Goal: Task Accomplishment & Management: Manage account settings

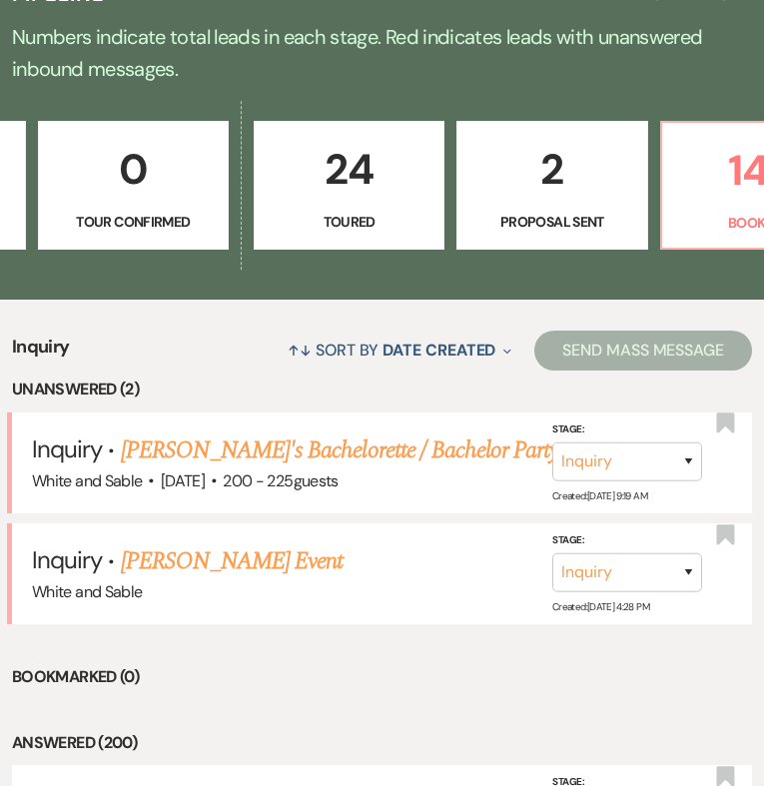
scroll to position [0, 882]
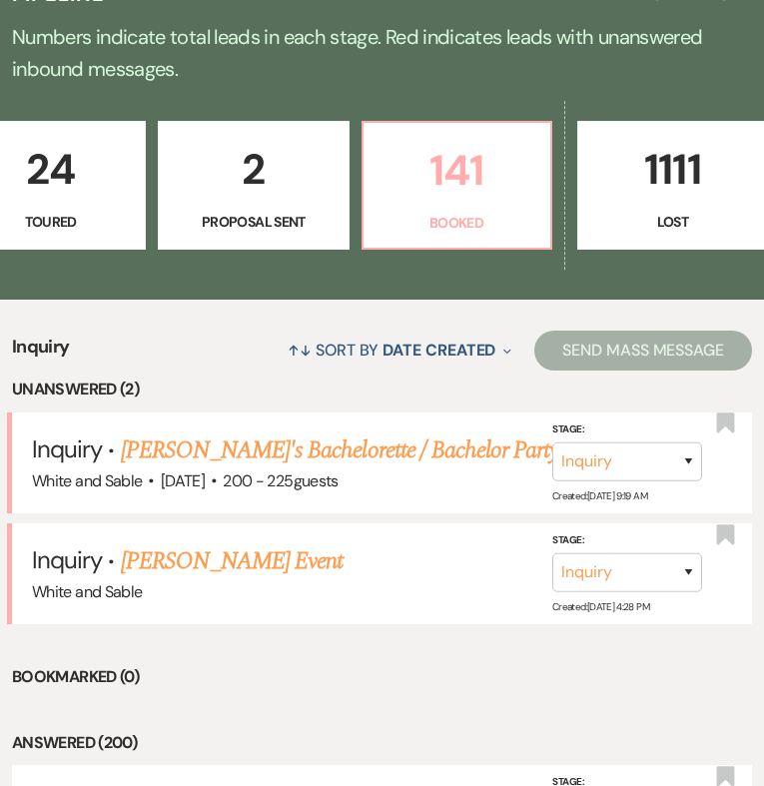
click at [531, 171] on p "141" at bounding box center [456, 170] width 163 height 67
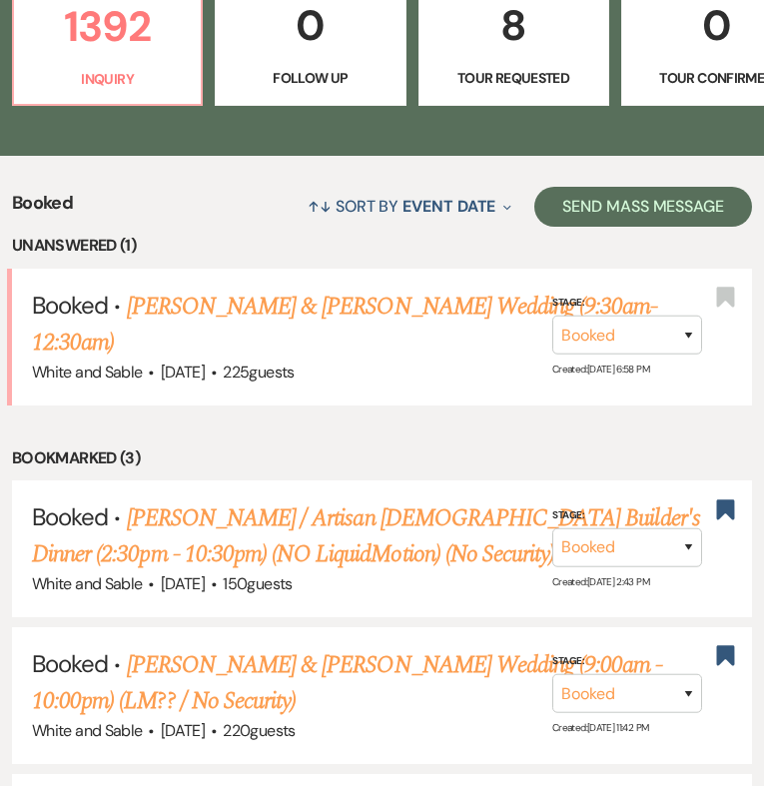
scroll to position [649, 0]
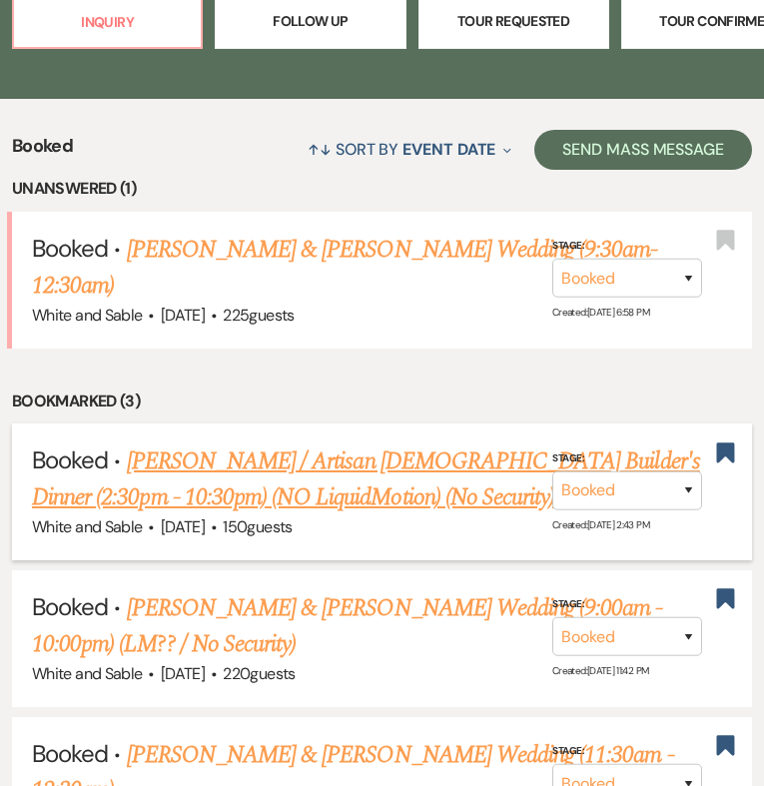
click at [469, 443] on link "[PERSON_NAME] / Artisan [DEMOGRAPHIC_DATA] Builder's Dinner (2:30pm - 10:30pm) …" at bounding box center [366, 479] width 668 height 72
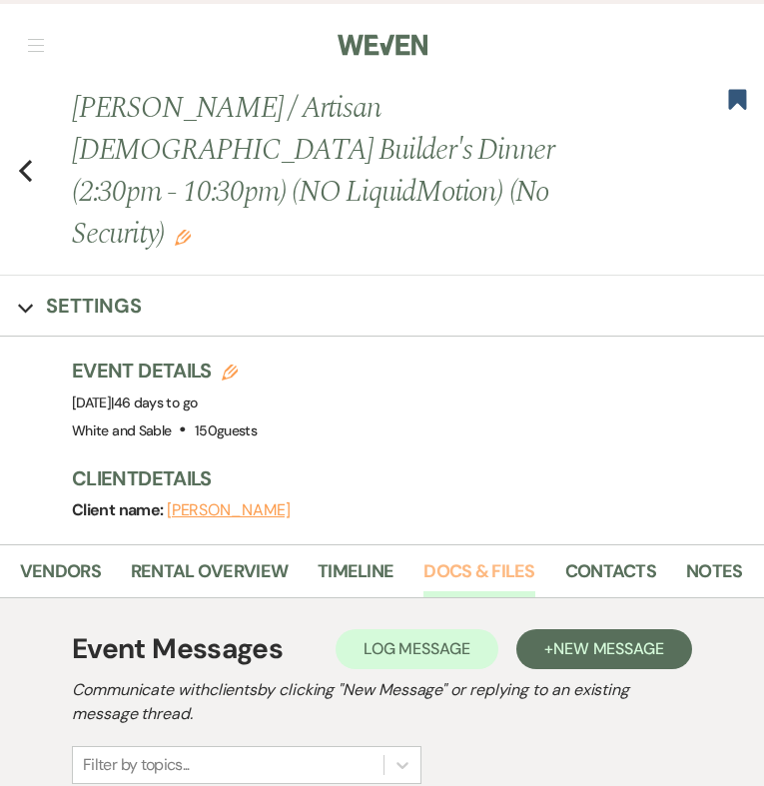
scroll to position [0, 374]
click at [499, 557] on link "Docs & Files" at bounding box center [479, 577] width 111 height 41
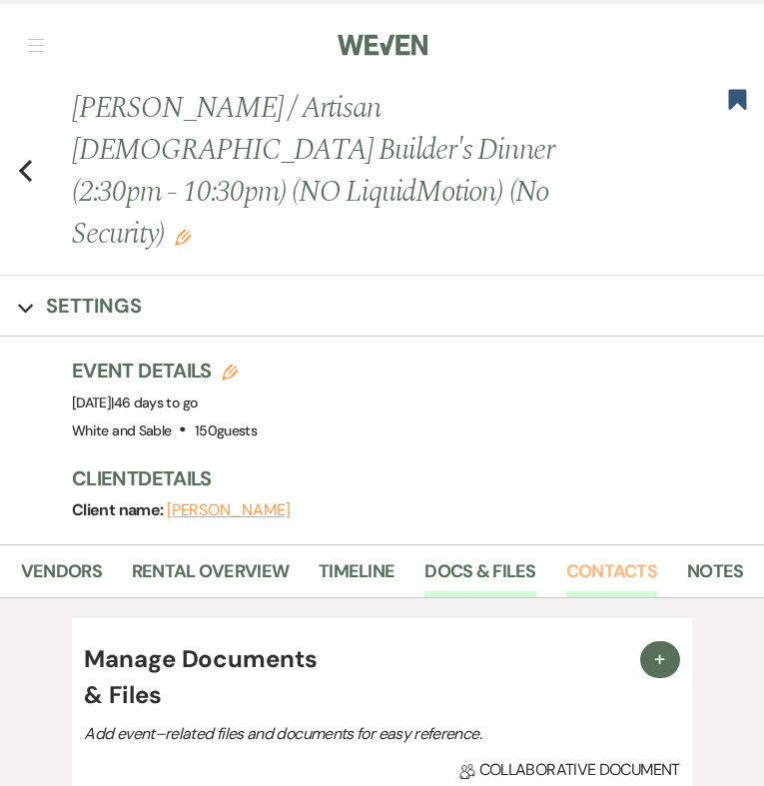
click at [566, 557] on link "Contacts" at bounding box center [611, 577] width 91 height 41
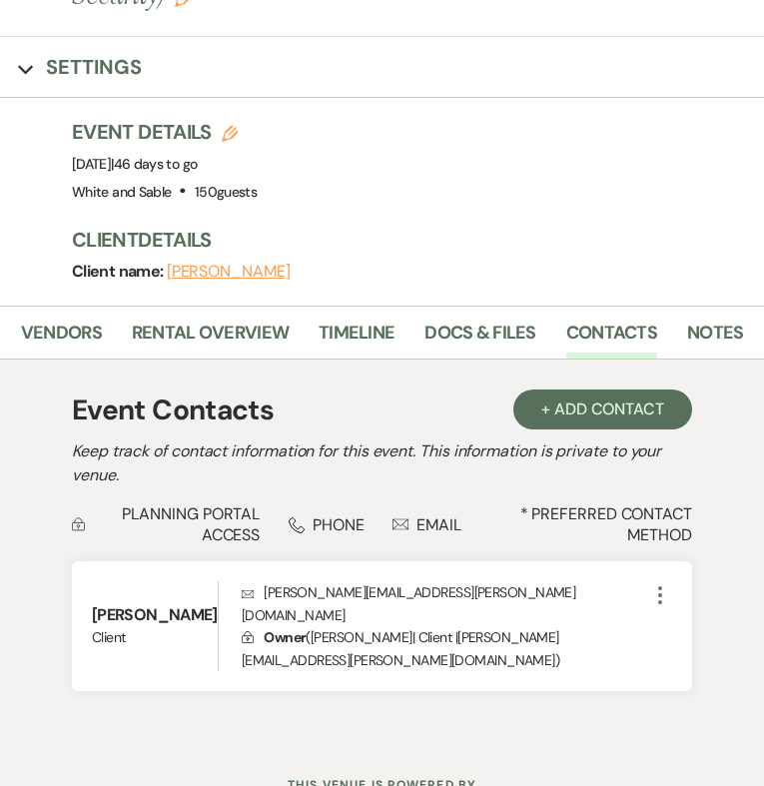
scroll to position [239, 0]
click at [460, 319] on link "Docs & Files" at bounding box center [479, 339] width 111 height 41
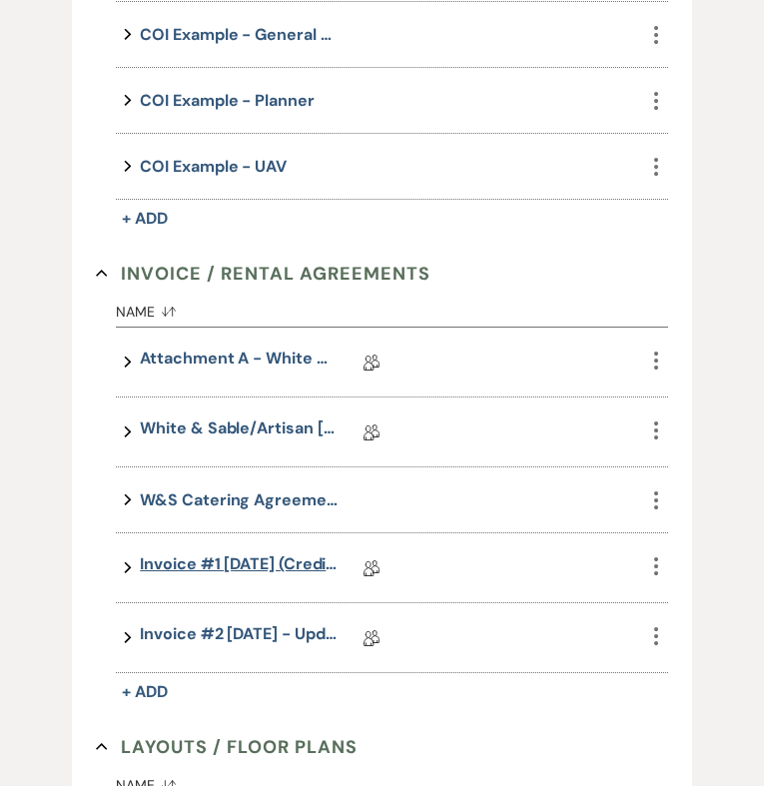
scroll to position [1013, 0]
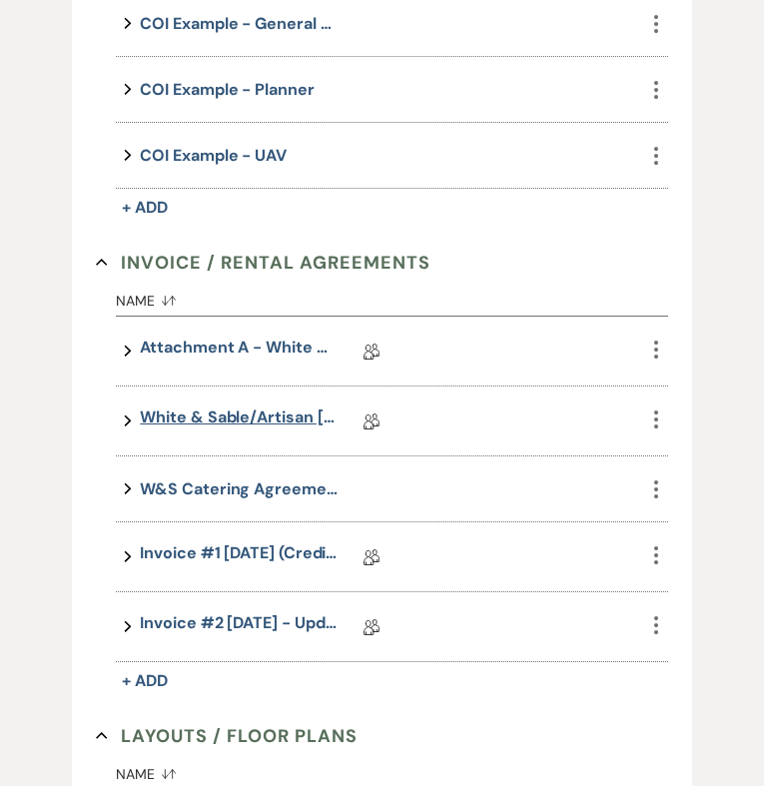
click at [259, 405] on link "White & Sable/Artisan [DEMOGRAPHIC_DATA] Rental Agreement - [DATE]" at bounding box center [240, 420] width 200 height 31
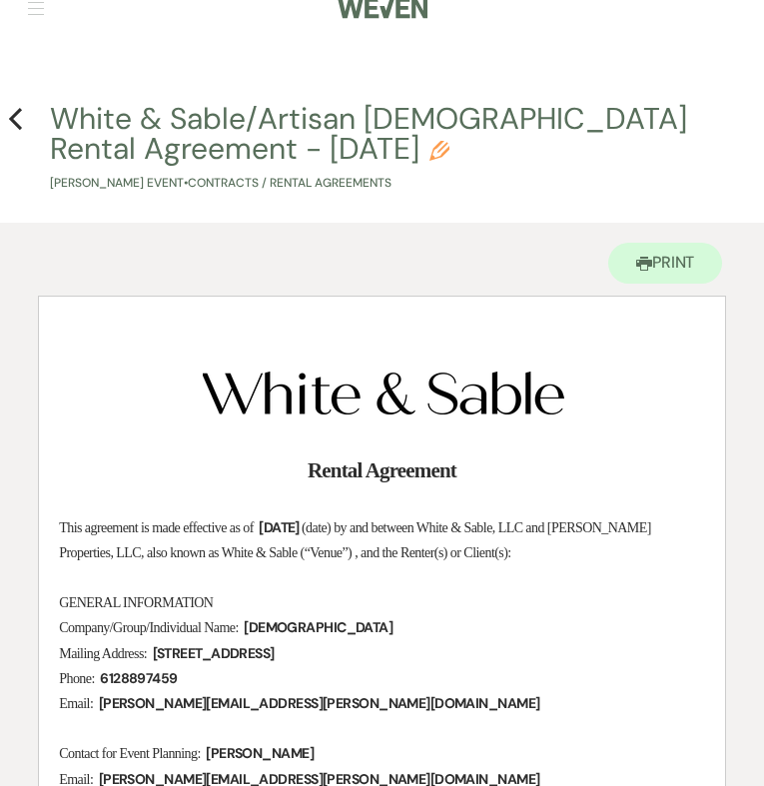
scroll to position [127, 0]
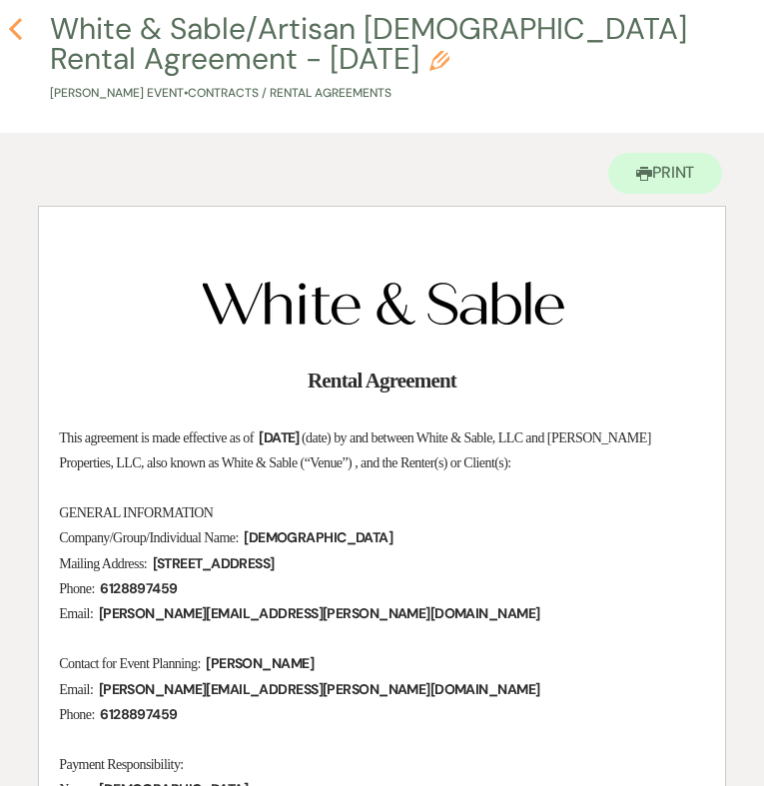
click at [14, 38] on icon "Previous" at bounding box center [15, 29] width 15 height 24
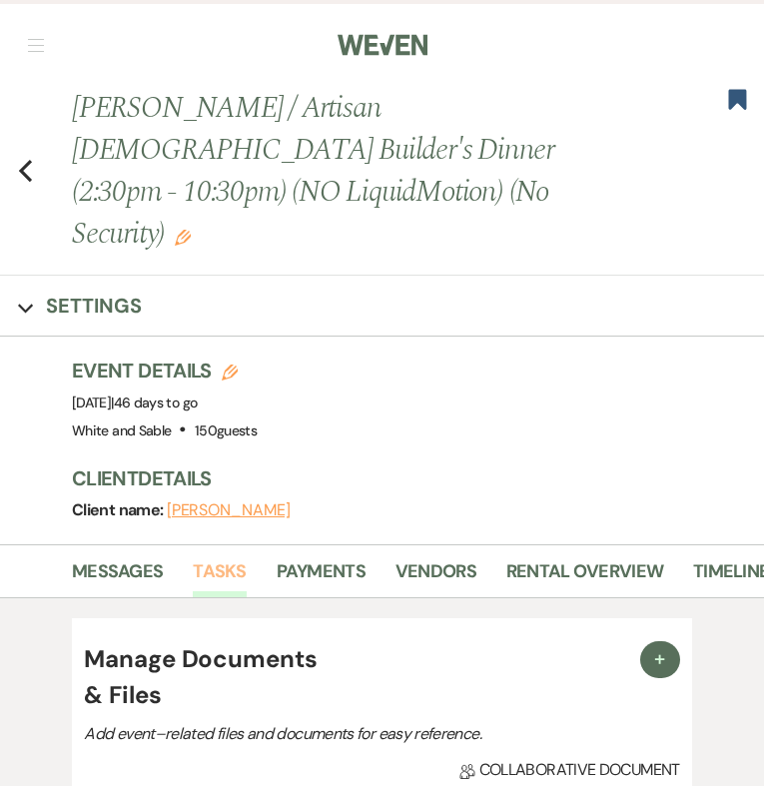
click at [229, 557] on link "Tasks" at bounding box center [219, 577] width 53 height 41
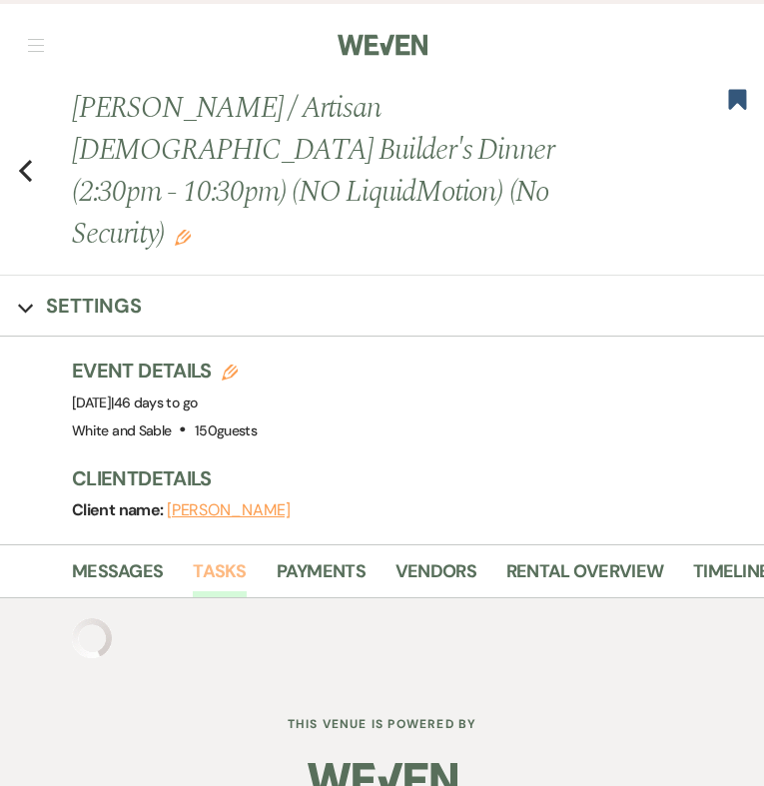
click at [229, 557] on link "Tasks" at bounding box center [219, 577] width 53 height 41
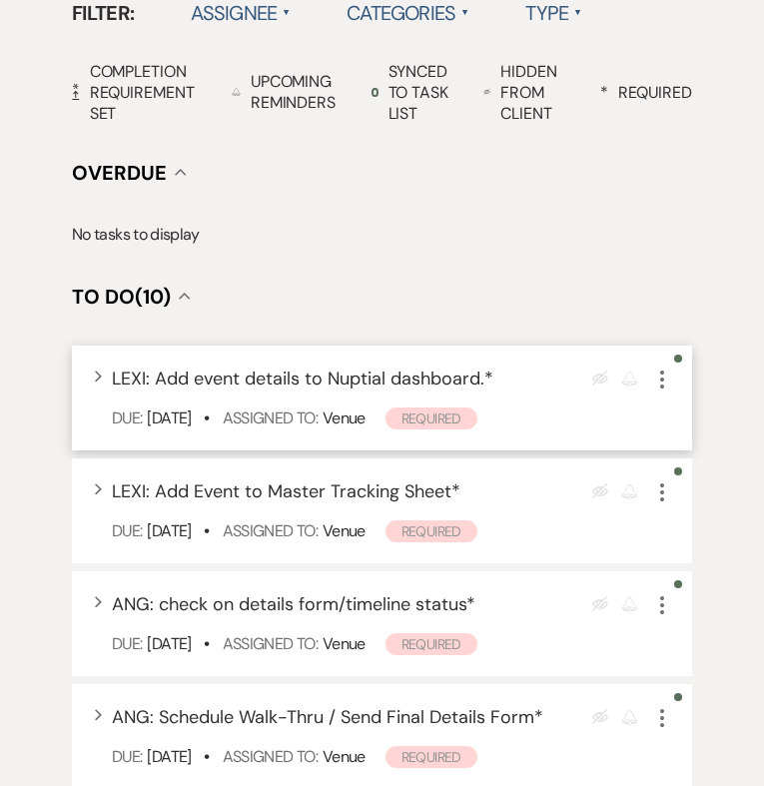
scroll to position [770, 0]
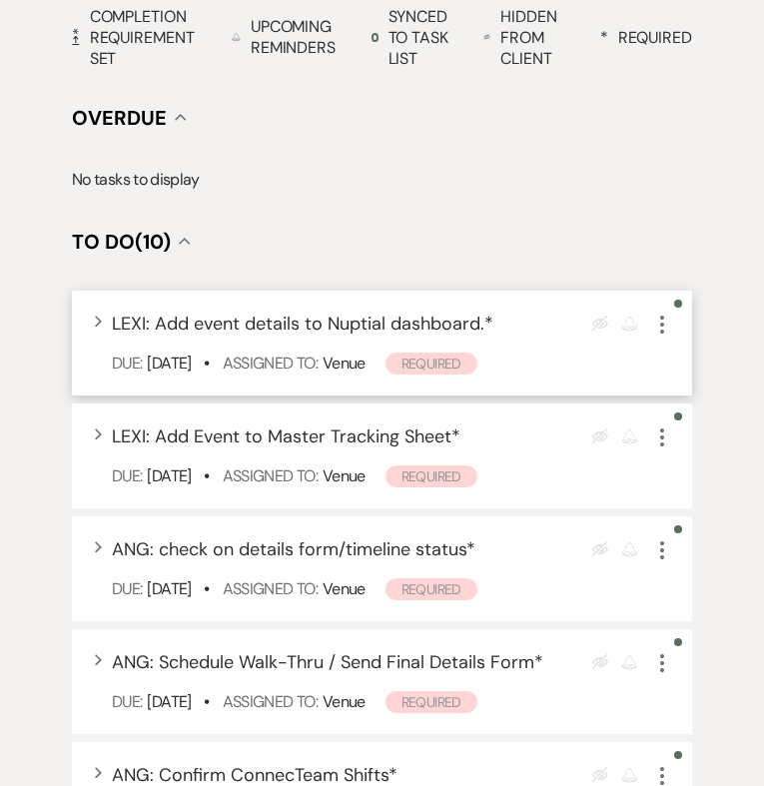
click at [646, 311] on div "Eye Blocked Reminder More" at bounding box center [632, 324] width 80 height 27
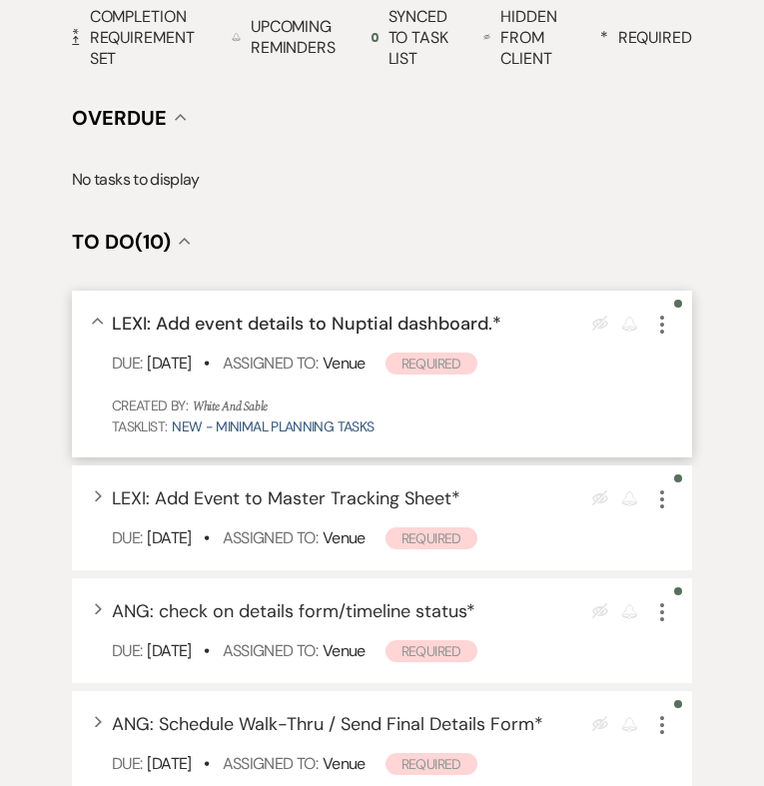
click at [664, 313] on icon "More" at bounding box center [662, 325] width 24 height 24
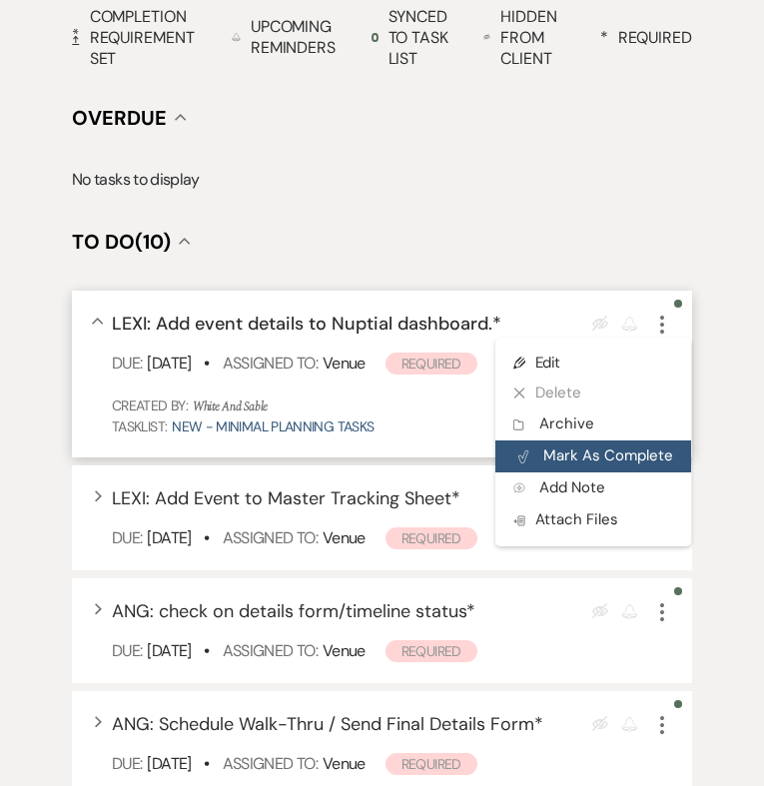
click at [637, 440] on button "Plan Portal Link Mark As Complete" at bounding box center [593, 456] width 196 height 32
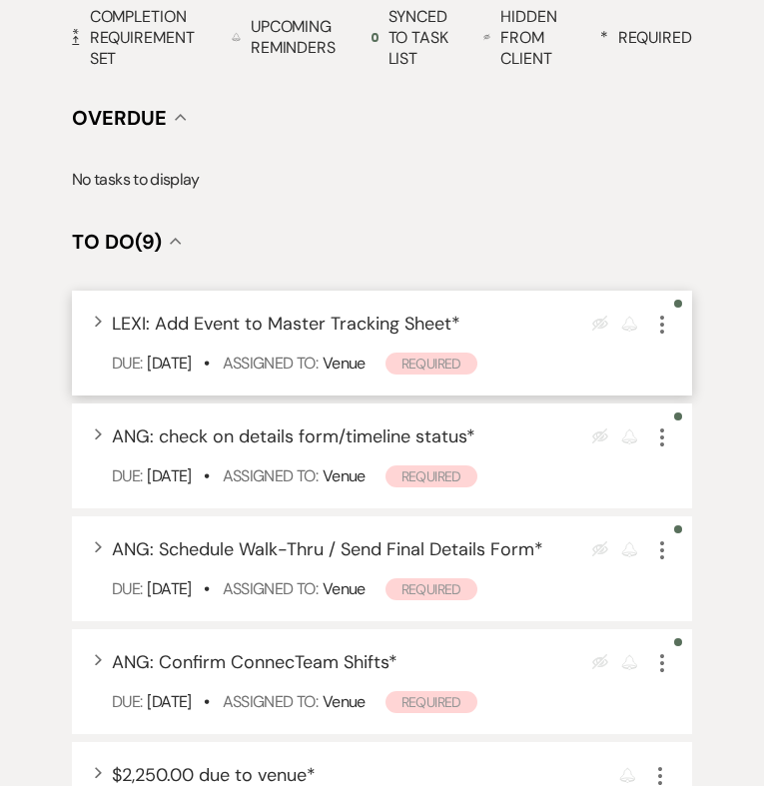
click at [667, 313] on icon "More" at bounding box center [662, 325] width 24 height 24
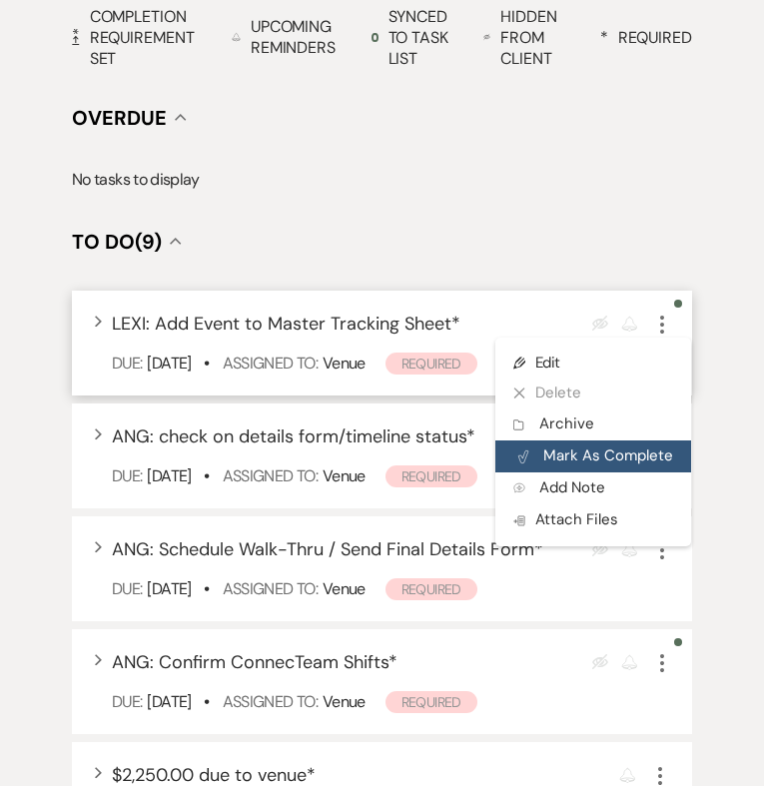
click at [651, 440] on button "Plan Portal Link Mark As Complete" at bounding box center [593, 456] width 196 height 32
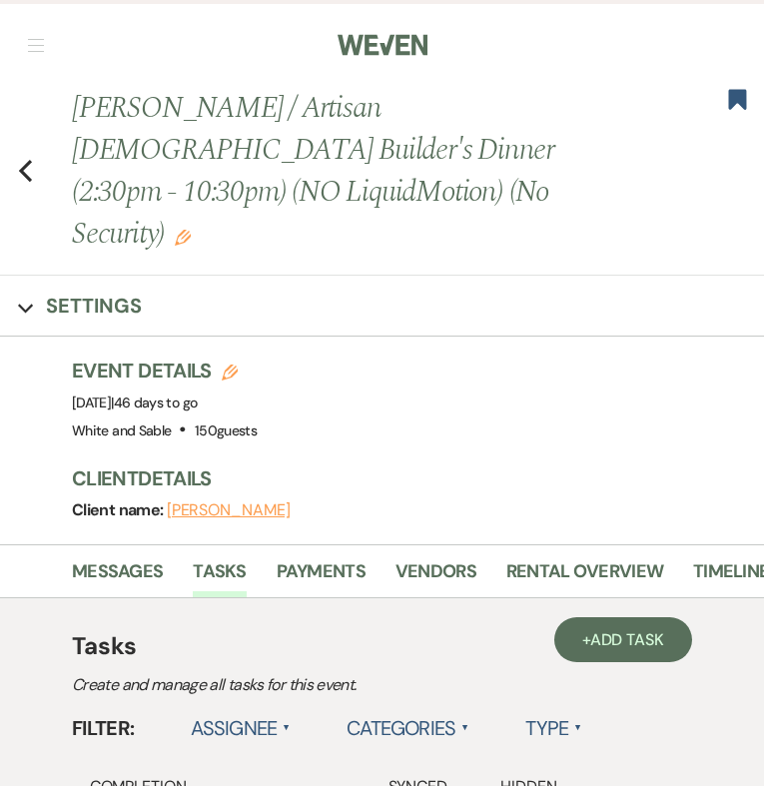
scroll to position [0, 0]
click at [736, 111] on icon "Bookmark" at bounding box center [737, 100] width 21 height 24
click at [21, 159] on icon "Previous" at bounding box center [25, 171] width 15 height 24
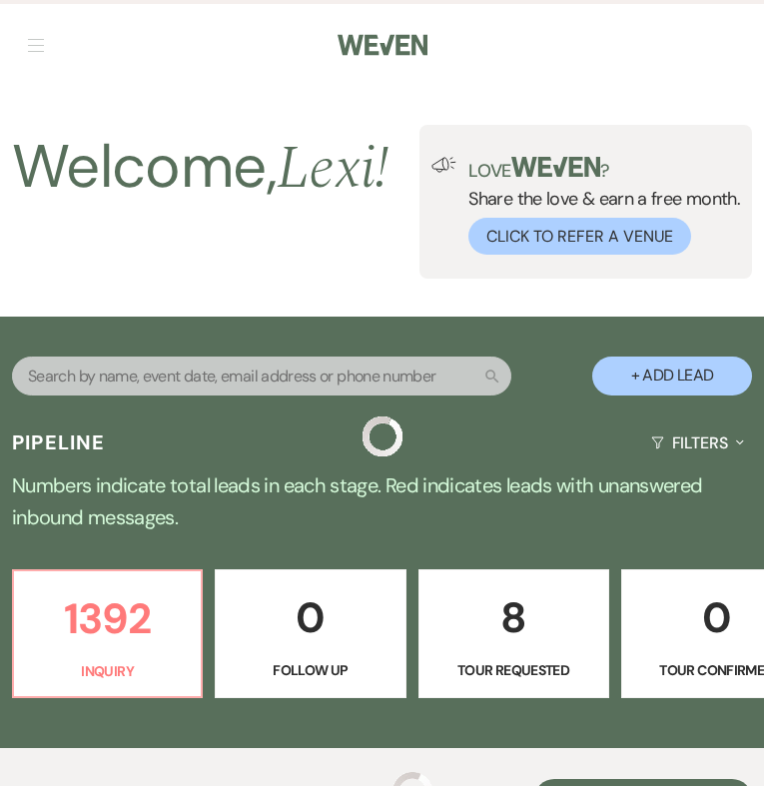
scroll to position [649, 0]
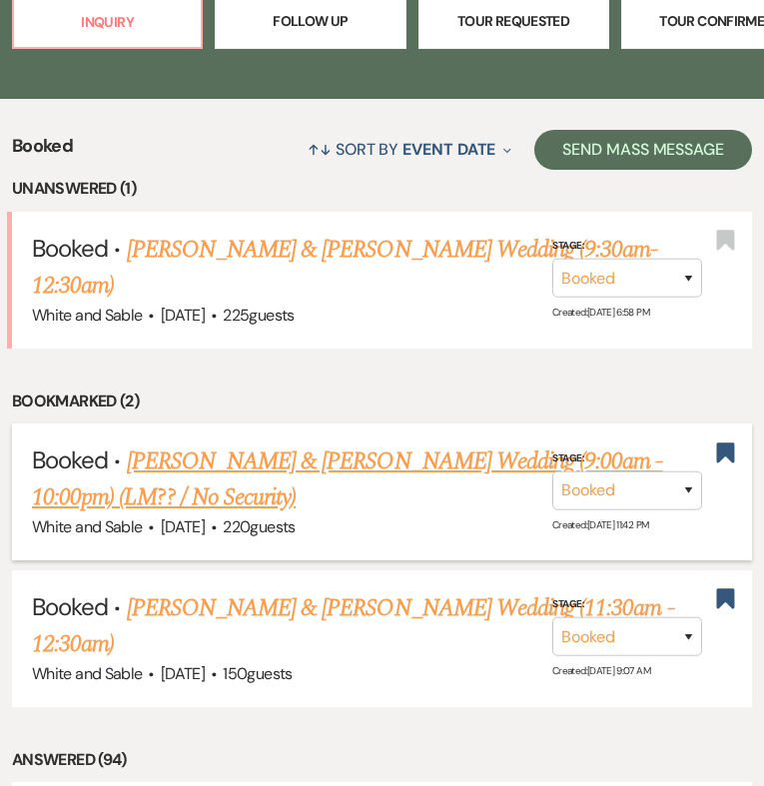
click at [245, 443] on link "[PERSON_NAME] & [PERSON_NAME] Wedding (9:00am - 10:00pm) (LM?? / No Security)" at bounding box center [347, 479] width 631 height 72
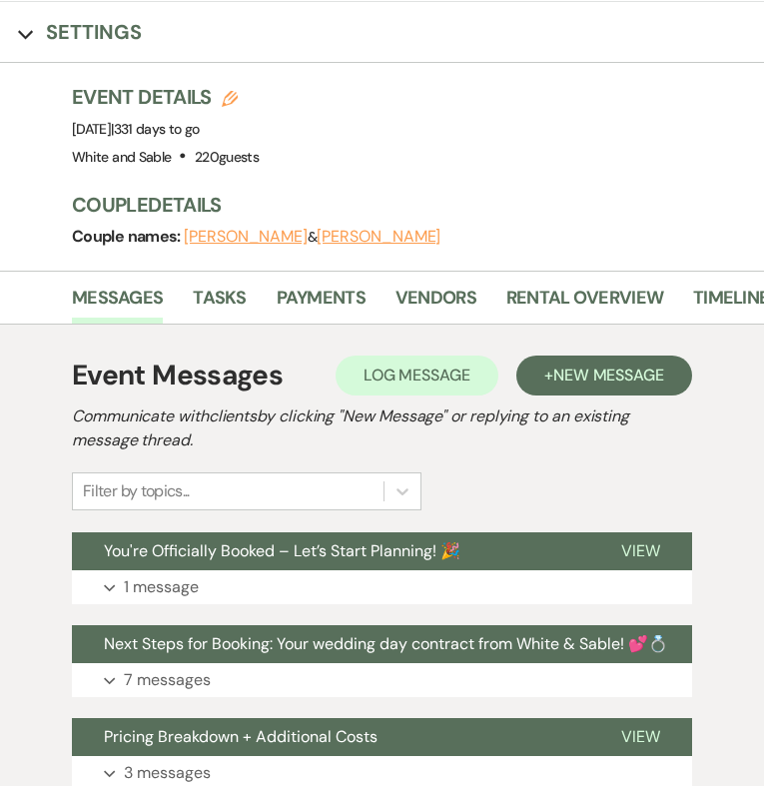
scroll to position [230, 0]
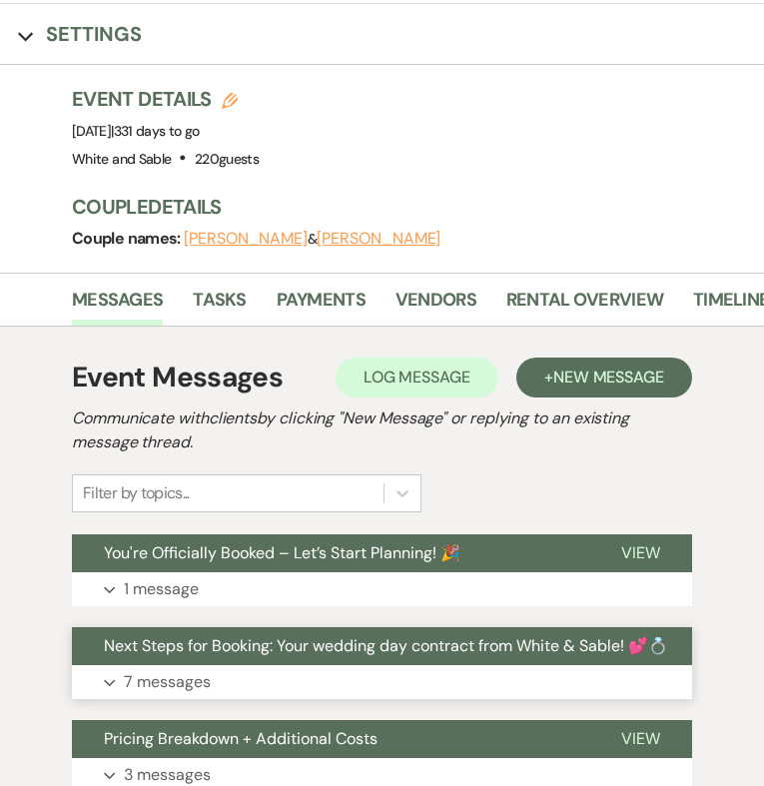
click at [188, 627] on button "Next Steps for Booking: Your wedding day contract from White & Sable! 💕💍" at bounding box center [370, 646] width 596 height 38
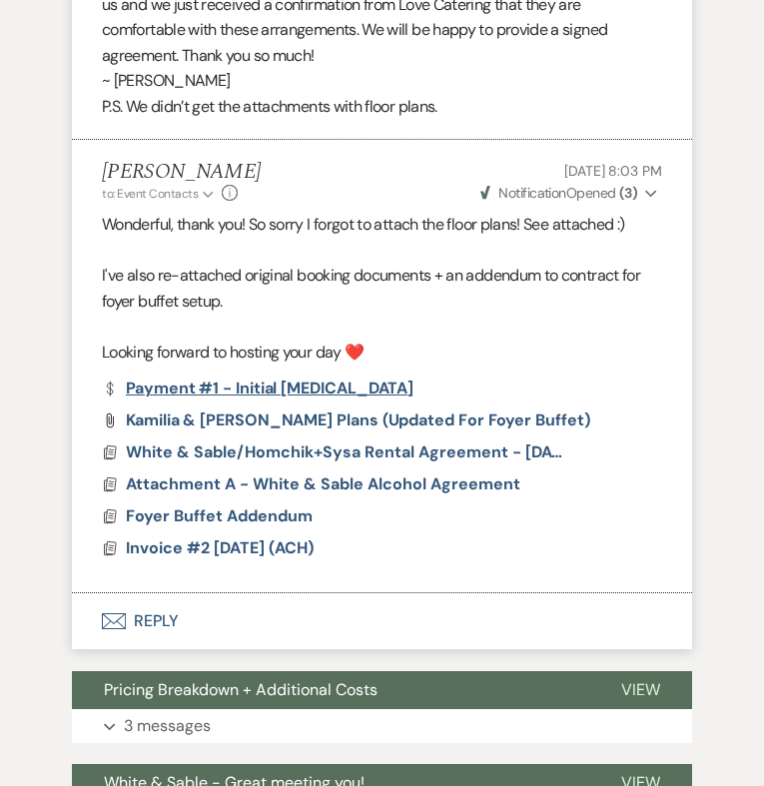
scroll to position [5563, 0]
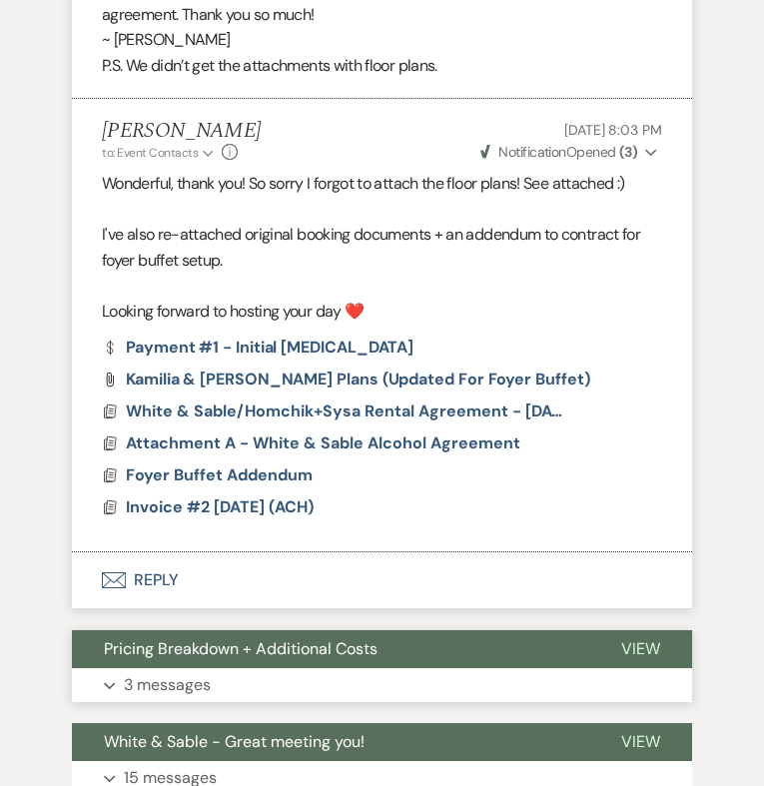
click at [182, 672] on p "3 messages" at bounding box center [167, 685] width 87 height 26
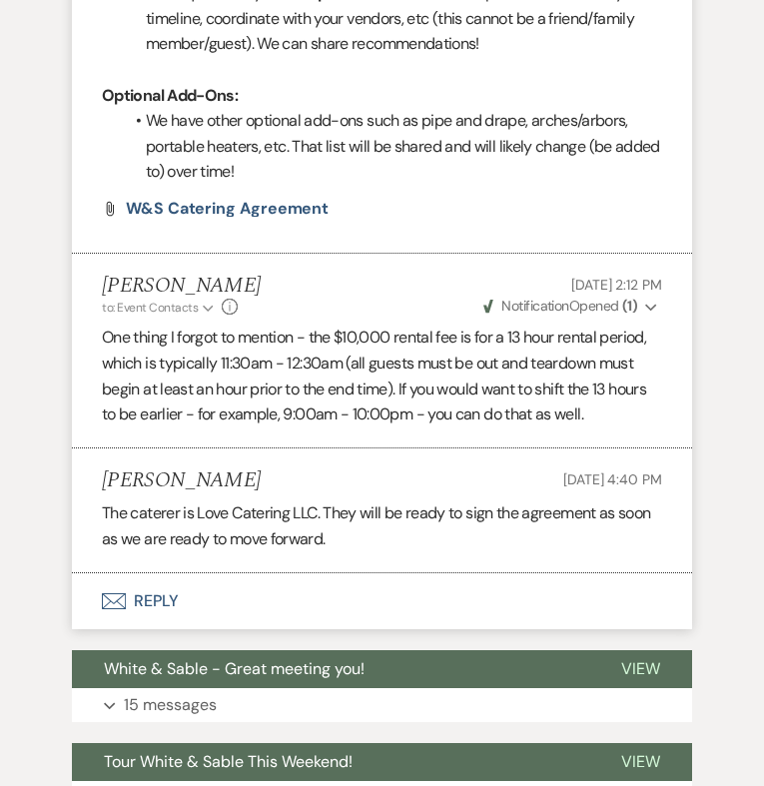
scroll to position [7345, 0]
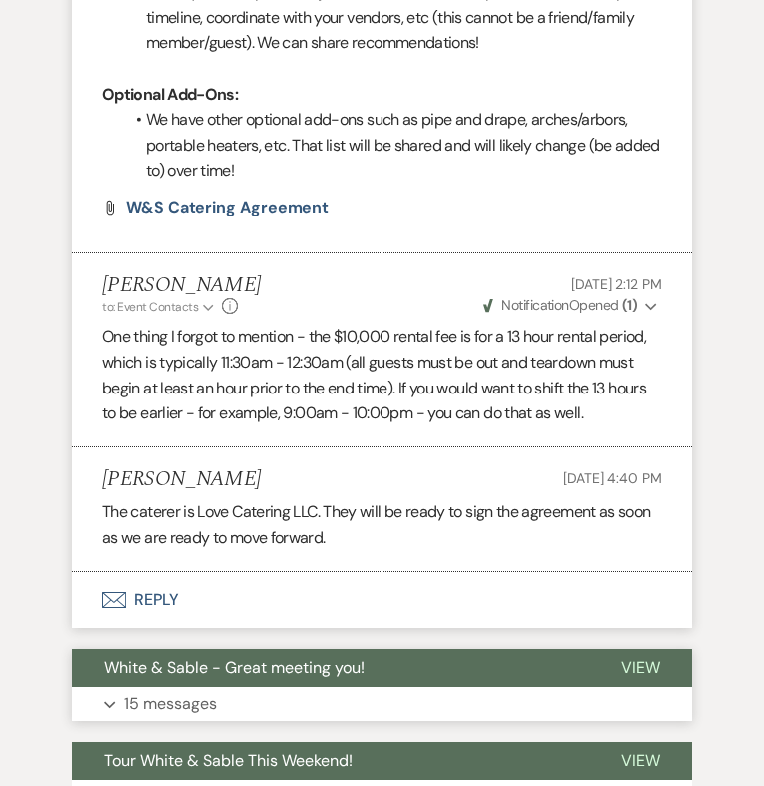
click at [181, 691] on p "15 messages" at bounding box center [170, 704] width 93 height 26
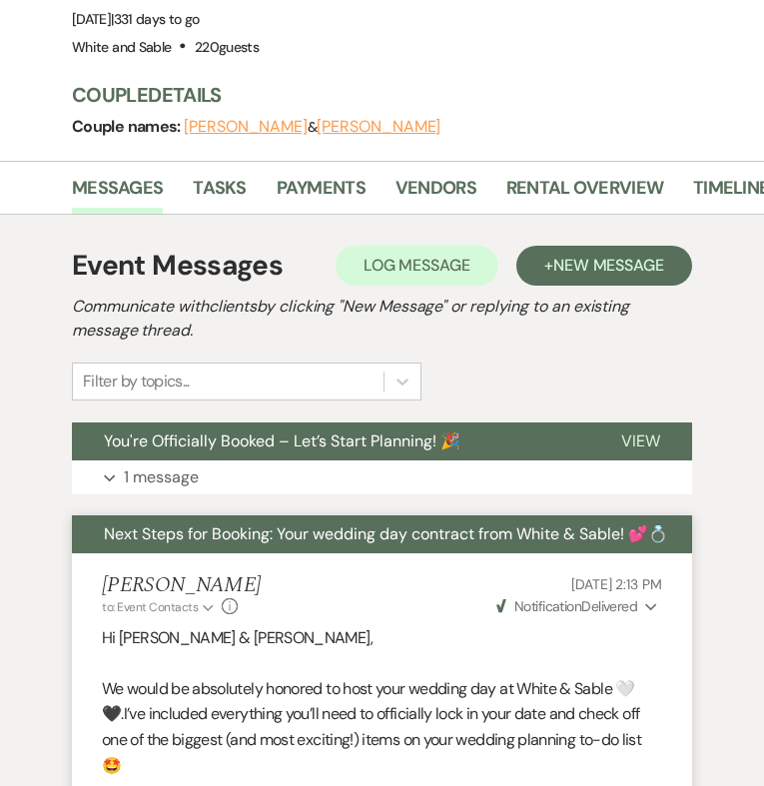
scroll to position [340, 0]
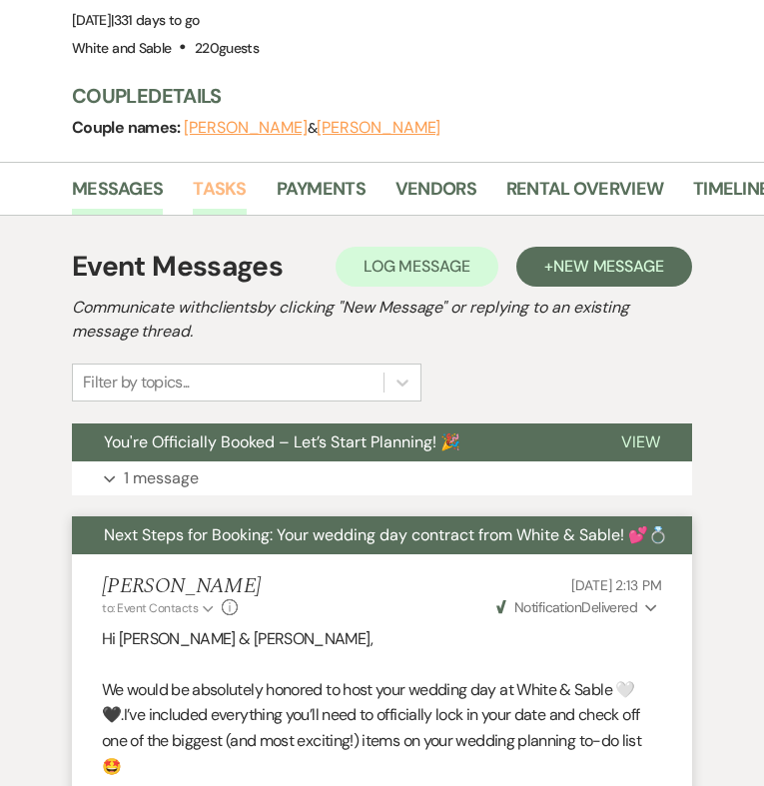
click at [233, 175] on link "Tasks" at bounding box center [219, 195] width 53 height 41
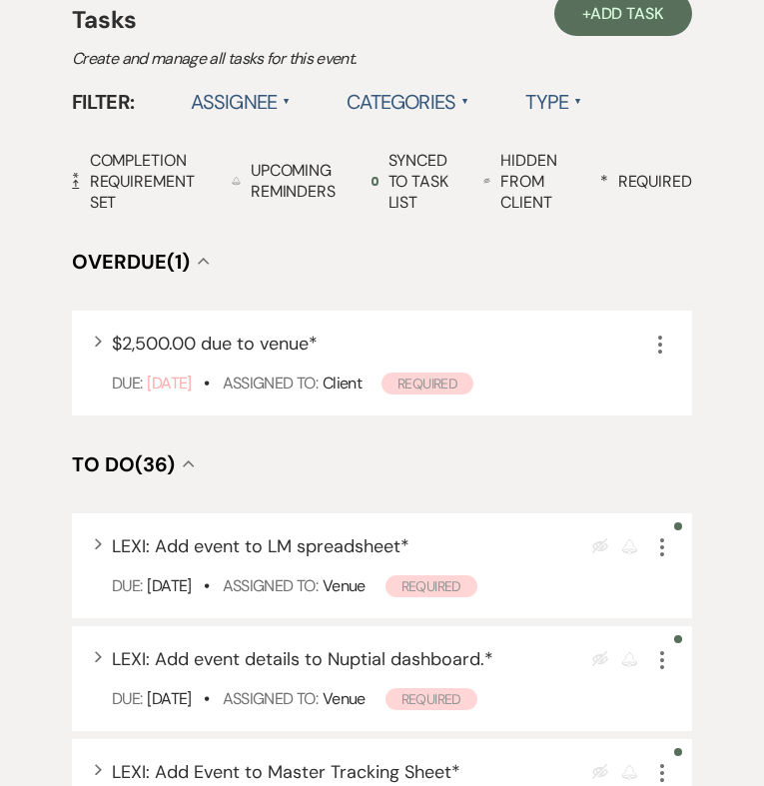
scroll to position [592, 0]
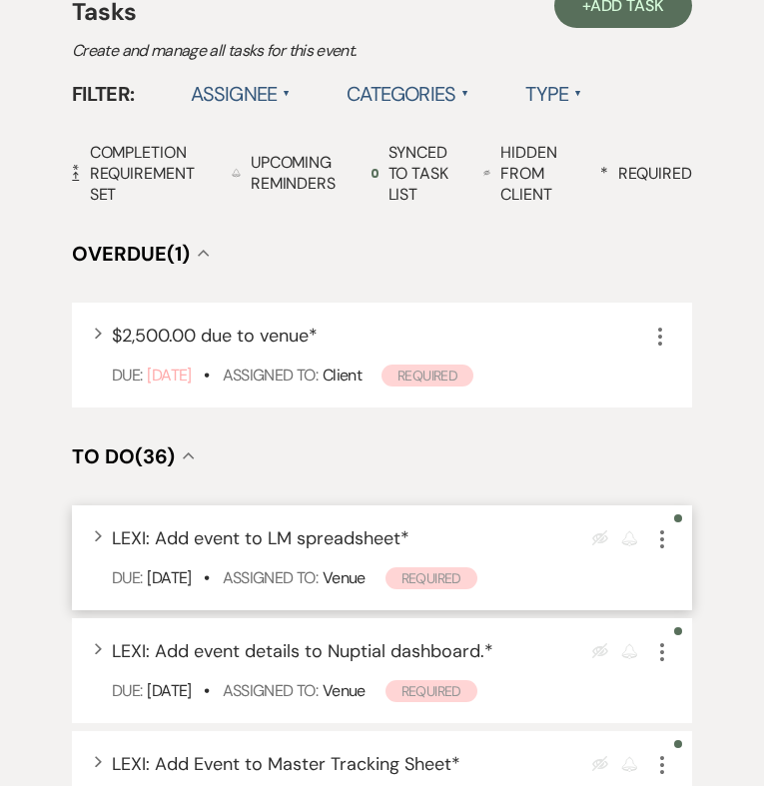
click at [655, 527] on icon "More" at bounding box center [662, 539] width 24 height 24
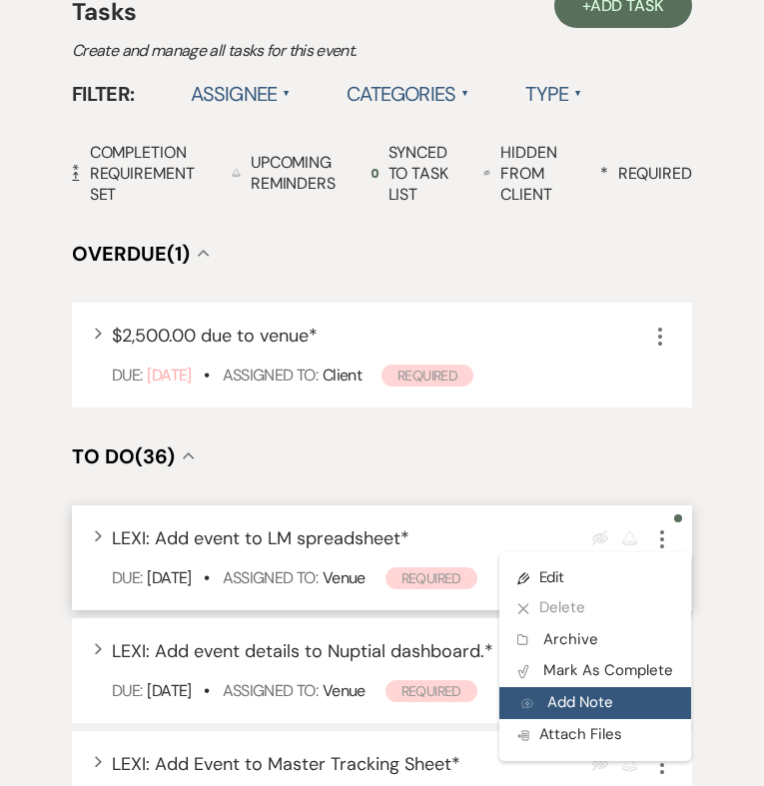
click at [592, 687] on button "Add Note Add Note" at bounding box center [595, 703] width 192 height 32
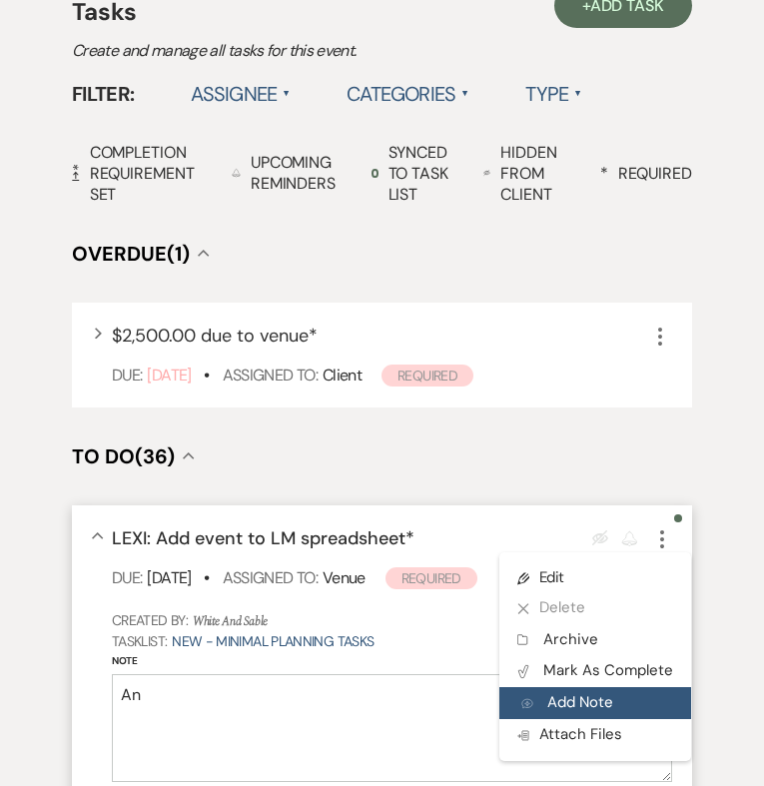
type textarea "A"
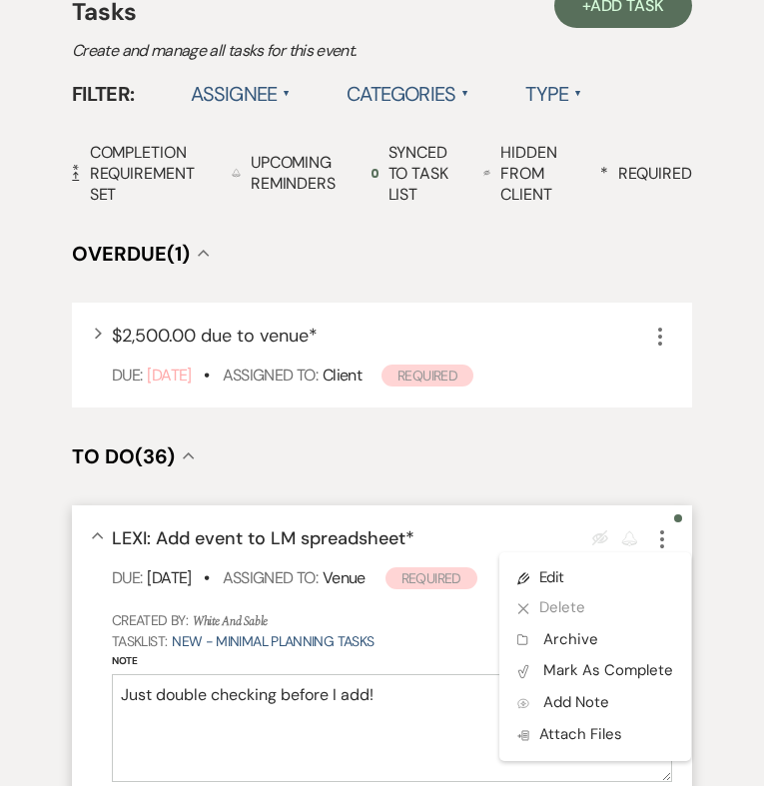
type textarea "Just double checking before I add!"
click at [358, 742] on form "Note Just double checking before I add! Save Cancel" at bounding box center [392, 745] width 560 height 186
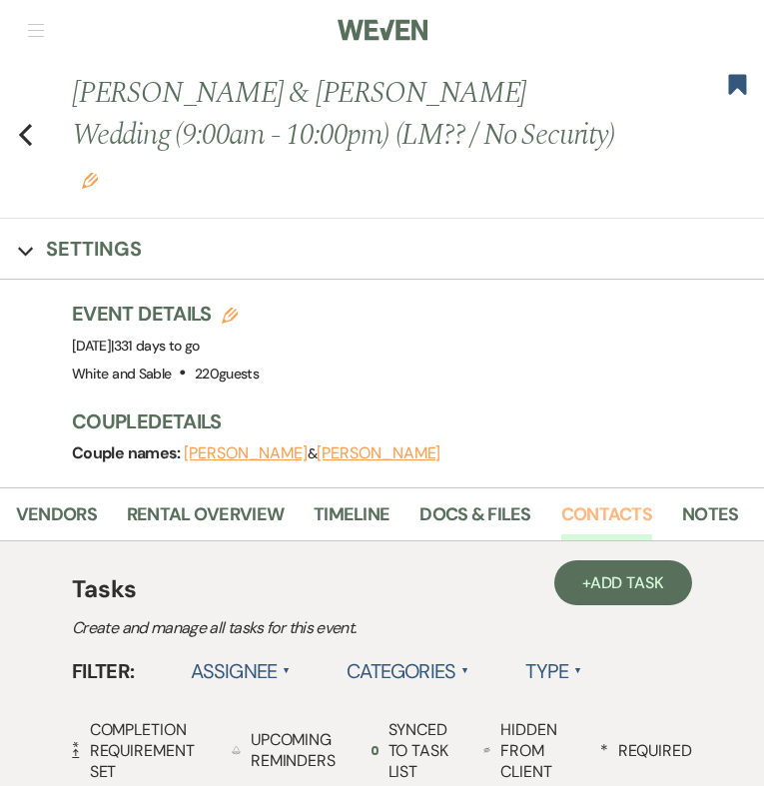
scroll to position [0, 374]
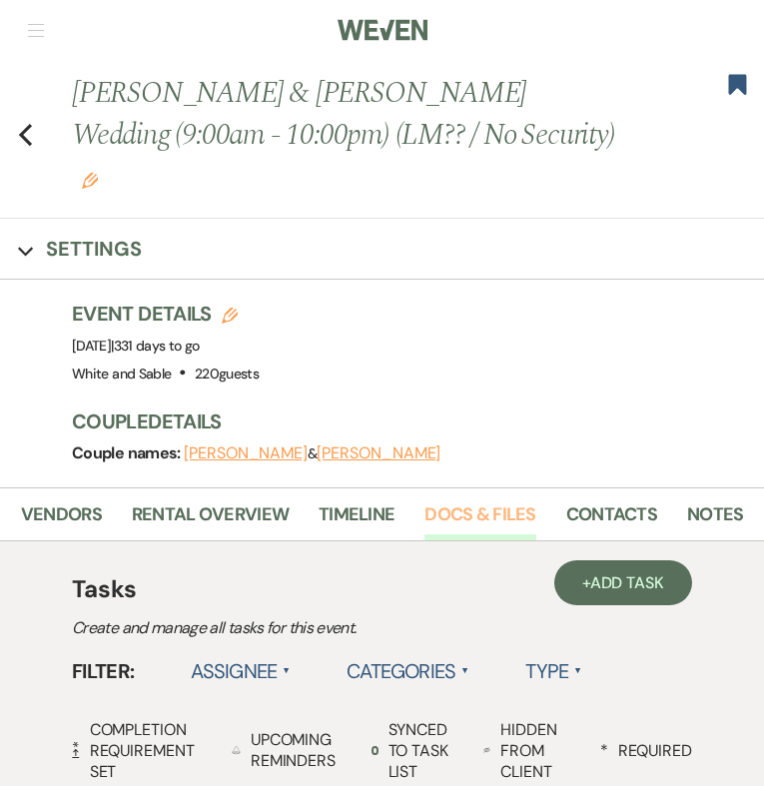
click at [506, 500] on link "Docs & Files" at bounding box center [479, 520] width 111 height 41
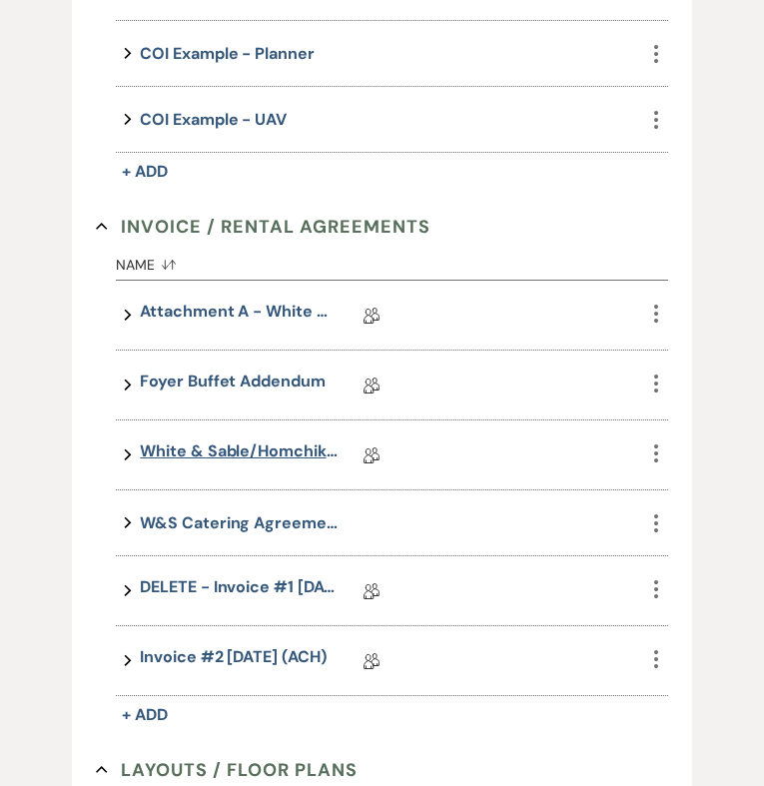
scroll to position [952, 0]
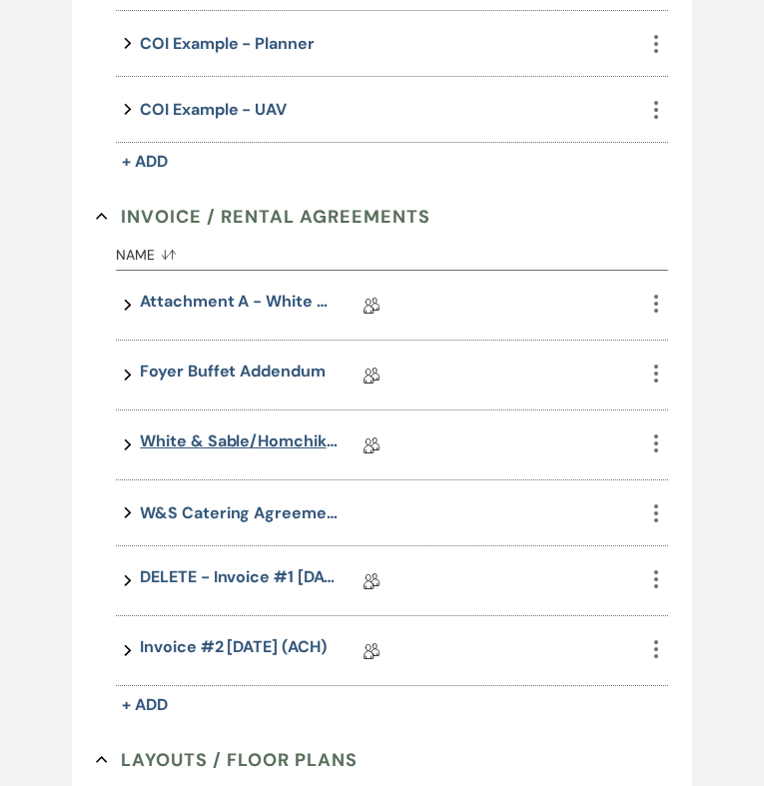
click at [227, 429] on link "White & Sable/Homchik+Sysa Rental Agreement - [DATE]" at bounding box center [240, 444] width 200 height 31
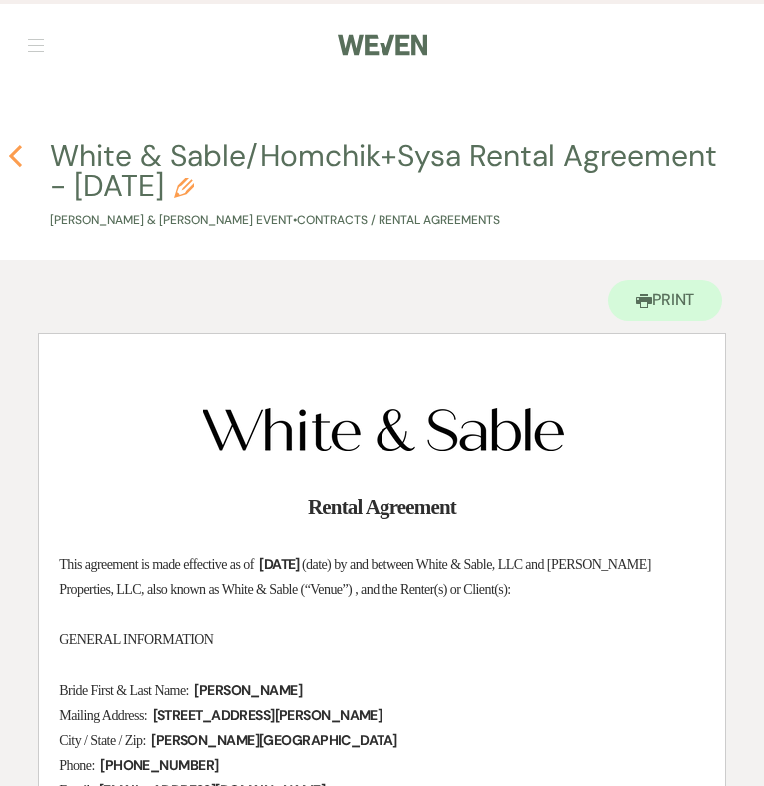
click at [16, 159] on use "button" at bounding box center [15, 156] width 13 height 22
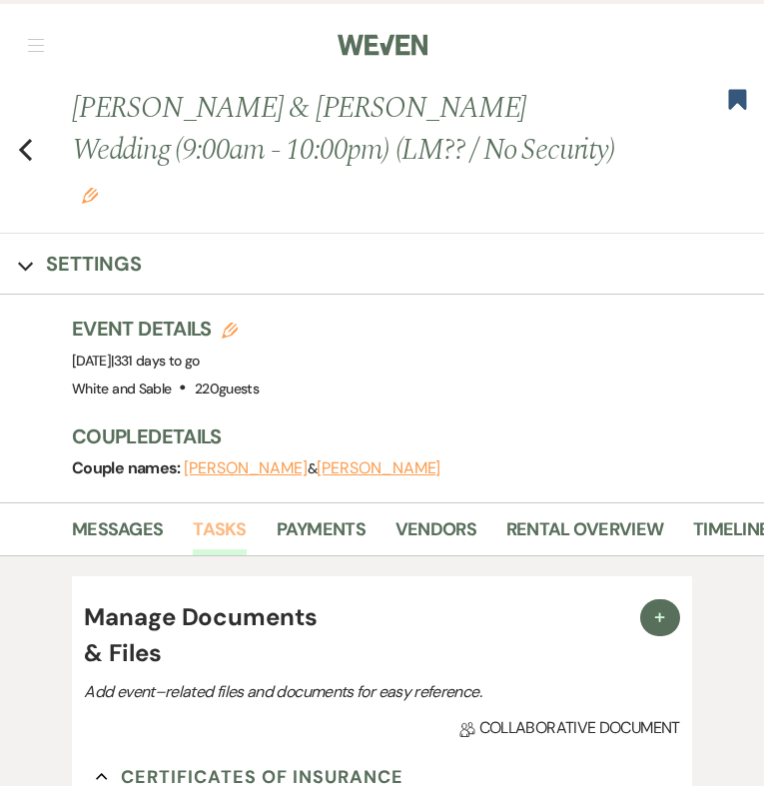
click at [213, 515] on link "Tasks" at bounding box center [219, 535] width 53 height 41
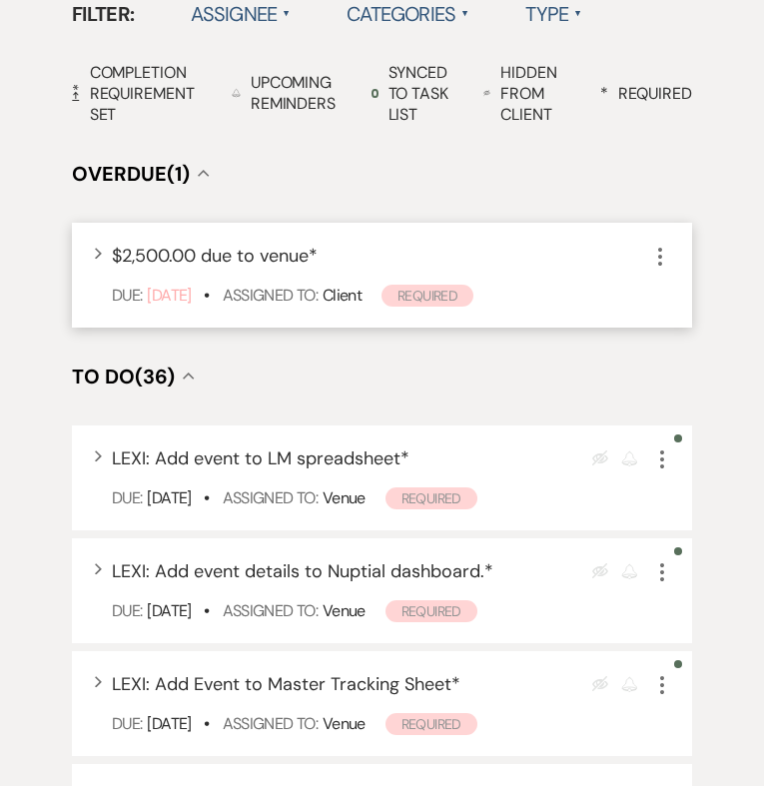
scroll to position [776, 0]
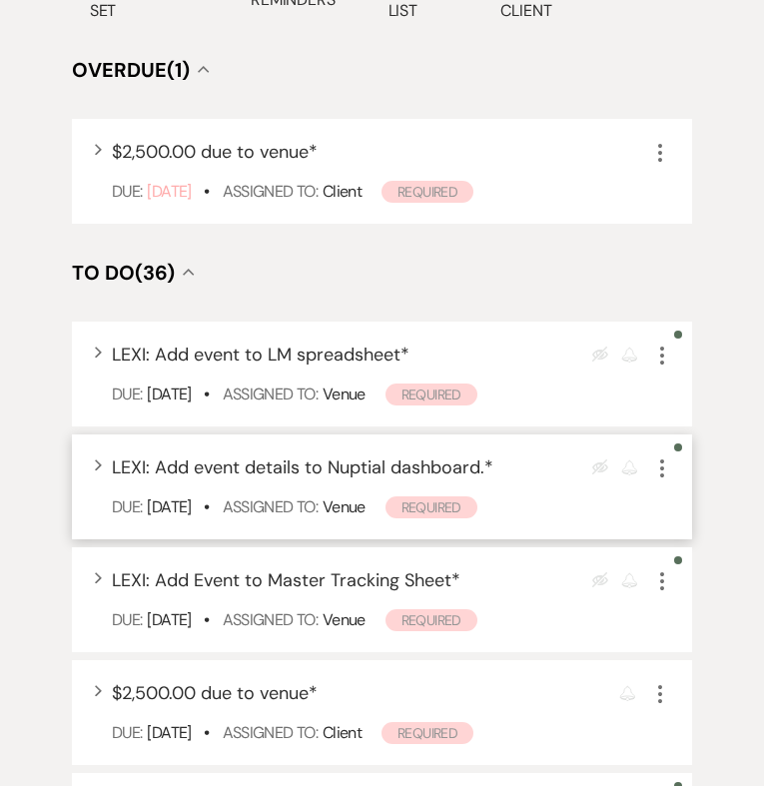
click at [666, 456] on icon "More" at bounding box center [662, 468] width 24 height 24
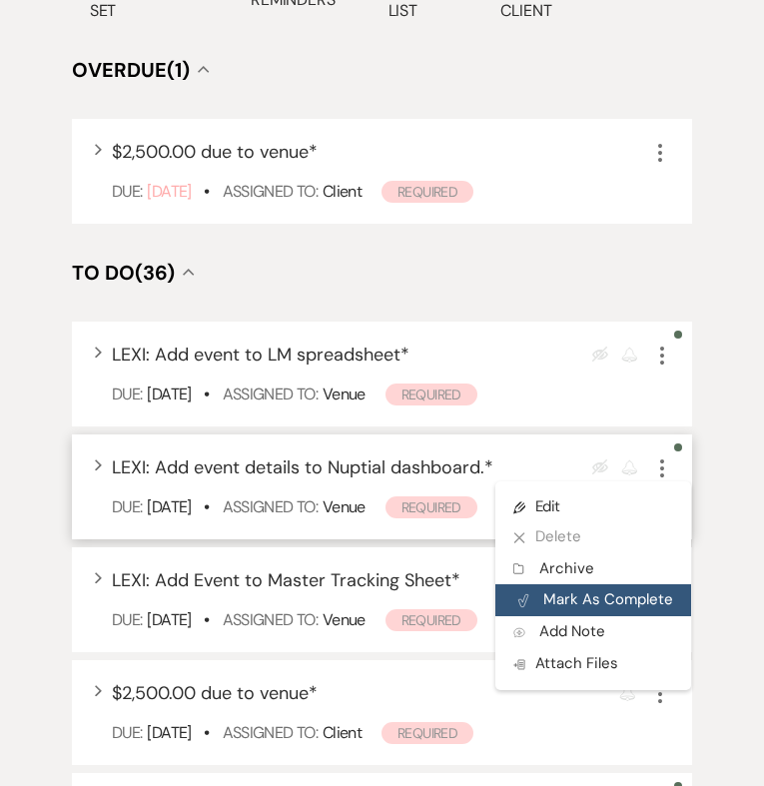
click at [631, 584] on button "Plan Portal Link Mark As Complete" at bounding box center [593, 600] width 196 height 32
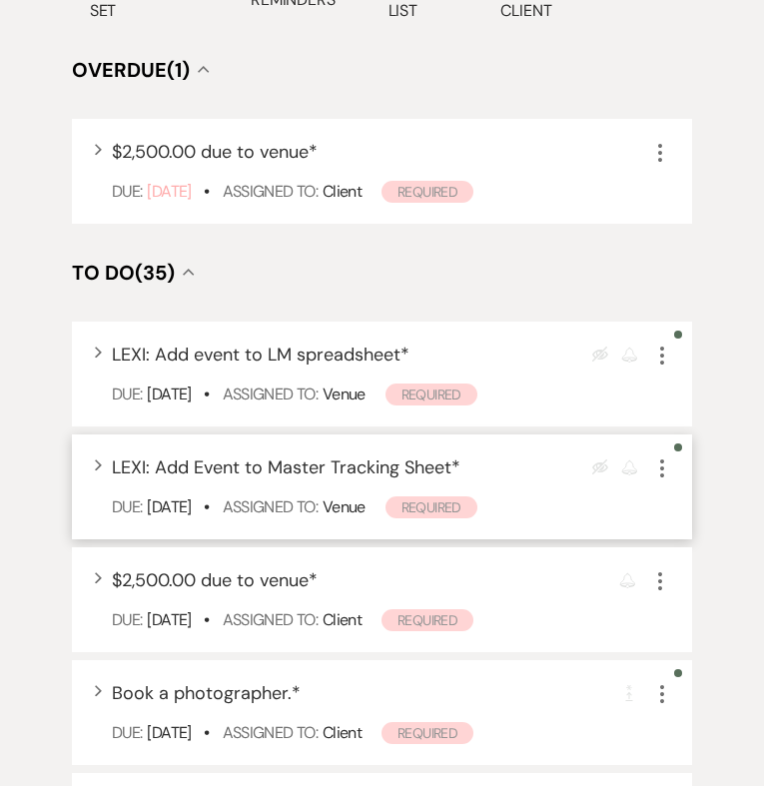
click at [662, 459] on use "button" at bounding box center [662, 468] width 4 height 18
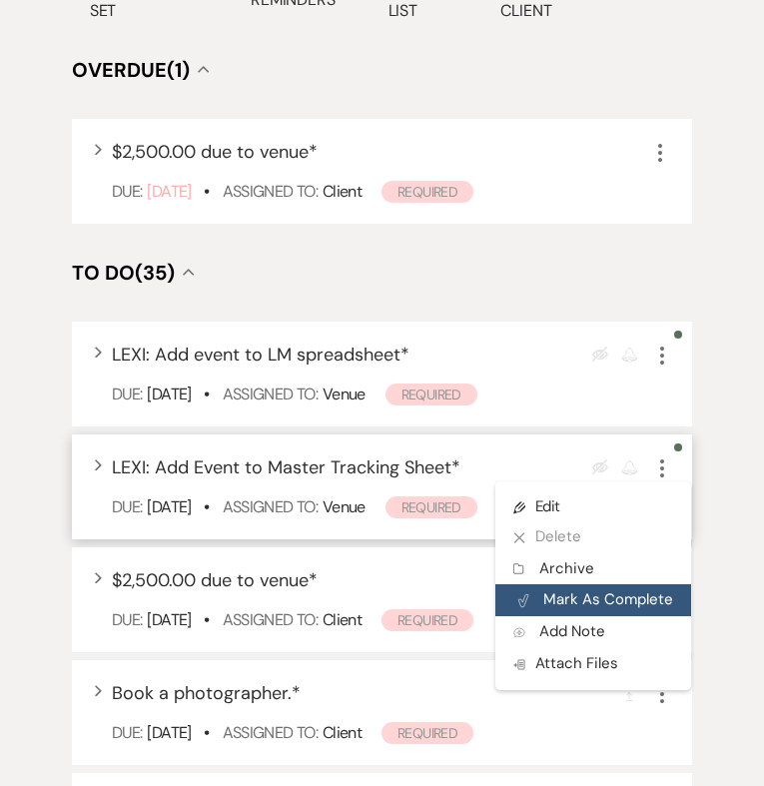
click at [667, 584] on button "Plan Portal Link Mark As Complete" at bounding box center [593, 600] width 196 height 32
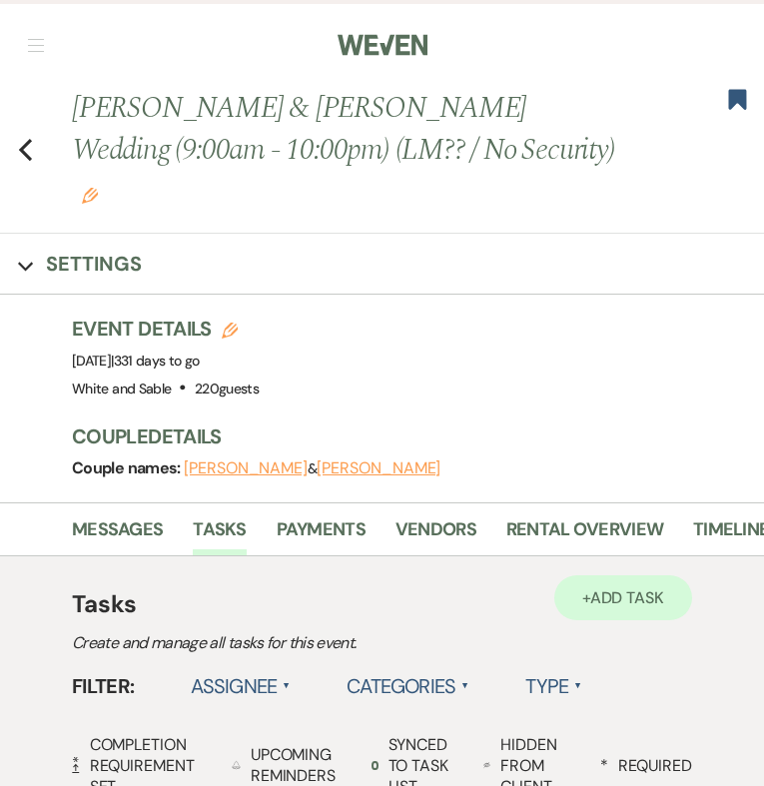
scroll to position [0, 0]
click at [741, 105] on use "button" at bounding box center [738, 99] width 18 height 20
click at [25, 139] on use "button" at bounding box center [25, 150] width 13 height 22
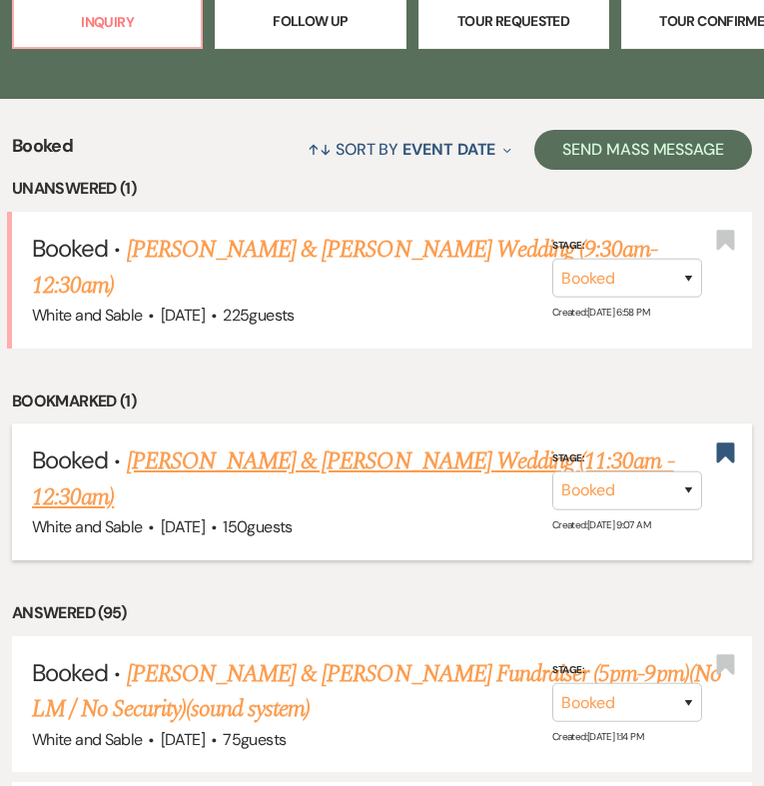
click at [294, 443] on link "[PERSON_NAME] & [PERSON_NAME] Wedding (11:30am - 12:30am)" at bounding box center [353, 479] width 642 height 72
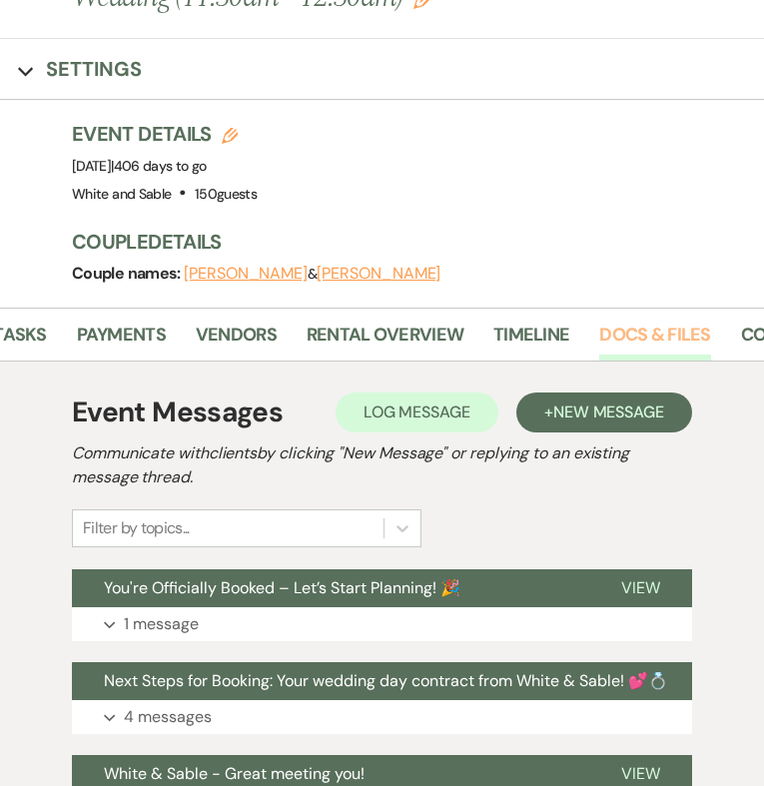
scroll to position [0, 202]
click at [634, 334] on link "Docs & Files" at bounding box center [652, 340] width 111 height 41
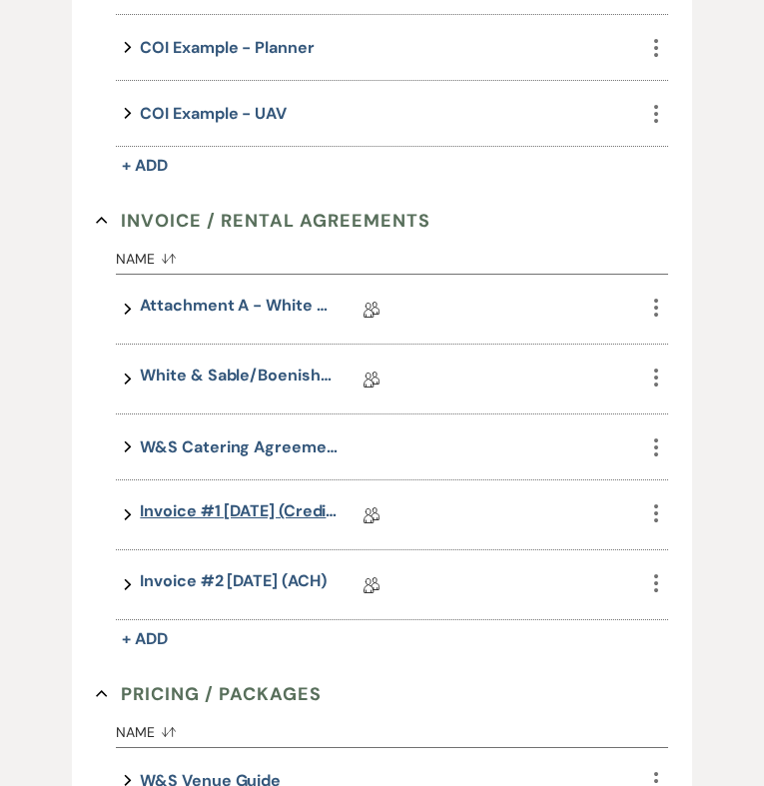
scroll to position [1009, 0]
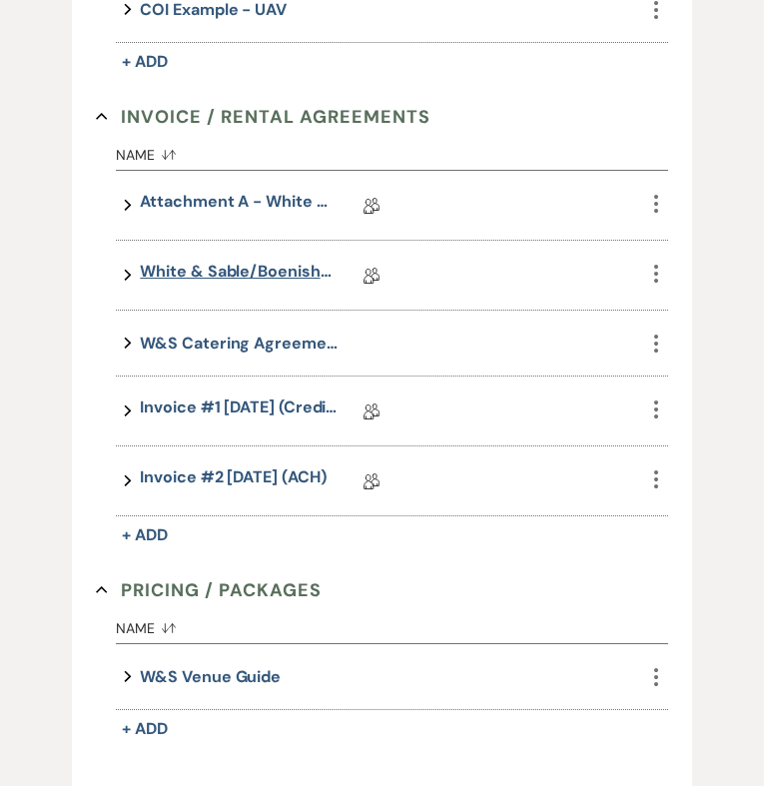
click at [223, 266] on link "White & Sable/Boenish+Lannes Rental Agreement - [DATE]" at bounding box center [240, 275] width 200 height 31
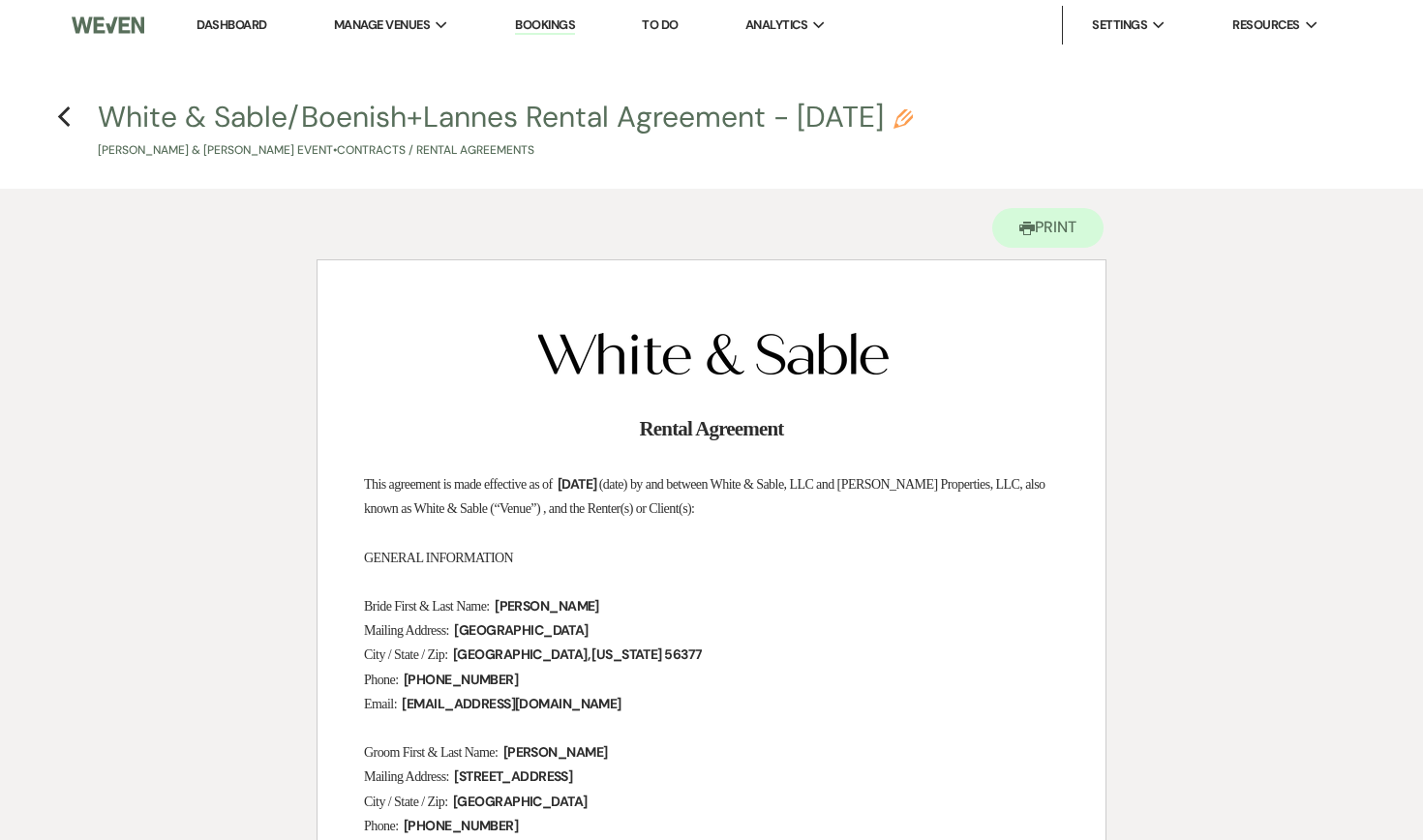
click at [65, 133] on h4 "Previous White & Sable/Boenish+Lannes Rental Agreement - [DATE] Pencil [PERSON_…" at bounding box center [712, 128] width 1394 height 63
click at [71, 103] on div "Previous" at bounding box center [64, 114] width 15 height 31
click at [68, 110] on use "button" at bounding box center [63, 117] width 13 height 21
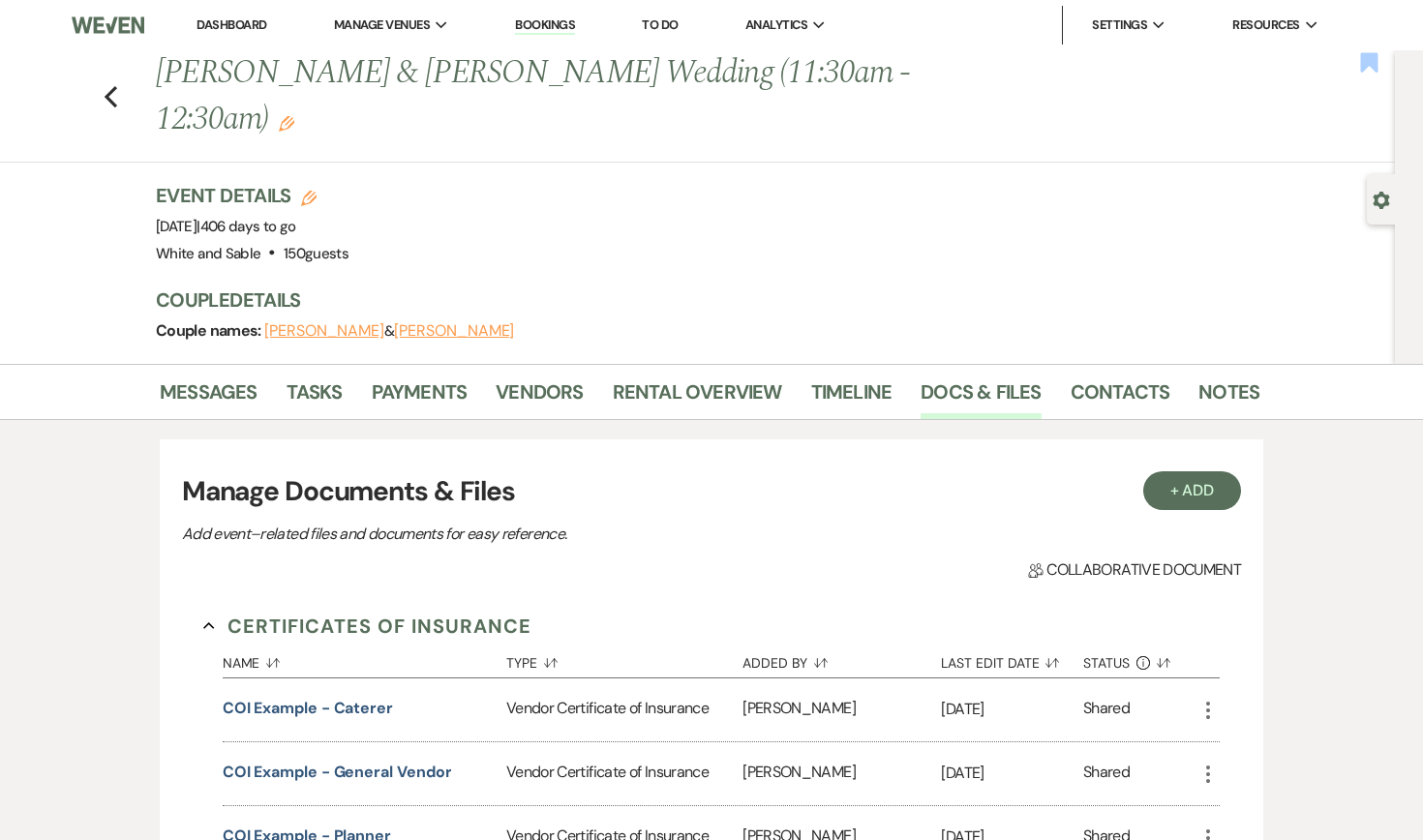
click at [740, 68] on use "button" at bounding box center [1369, 62] width 17 height 19
click at [249, 20] on link "Dashboard" at bounding box center [232, 24] width 70 height 16
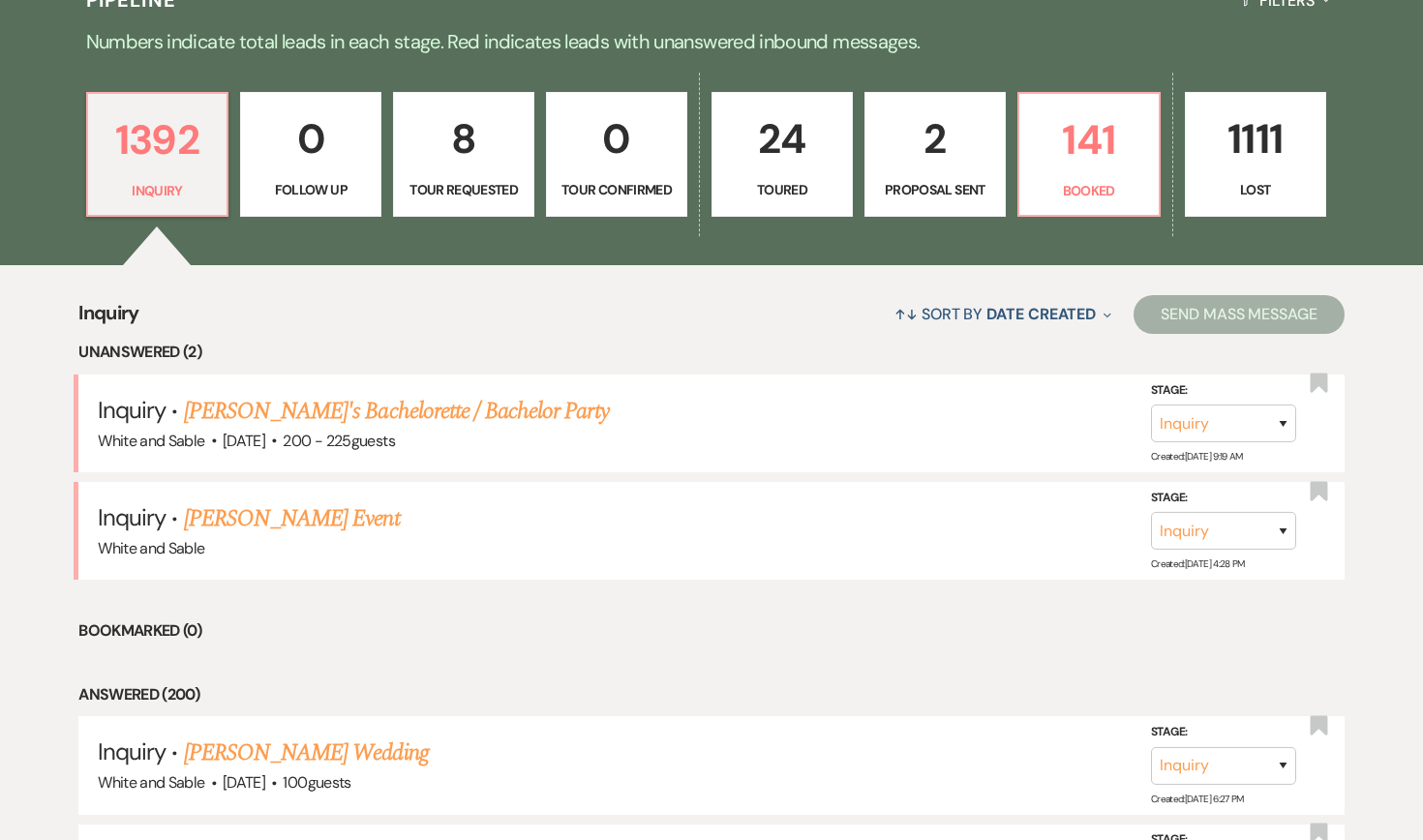
scroll to position [487, 0]
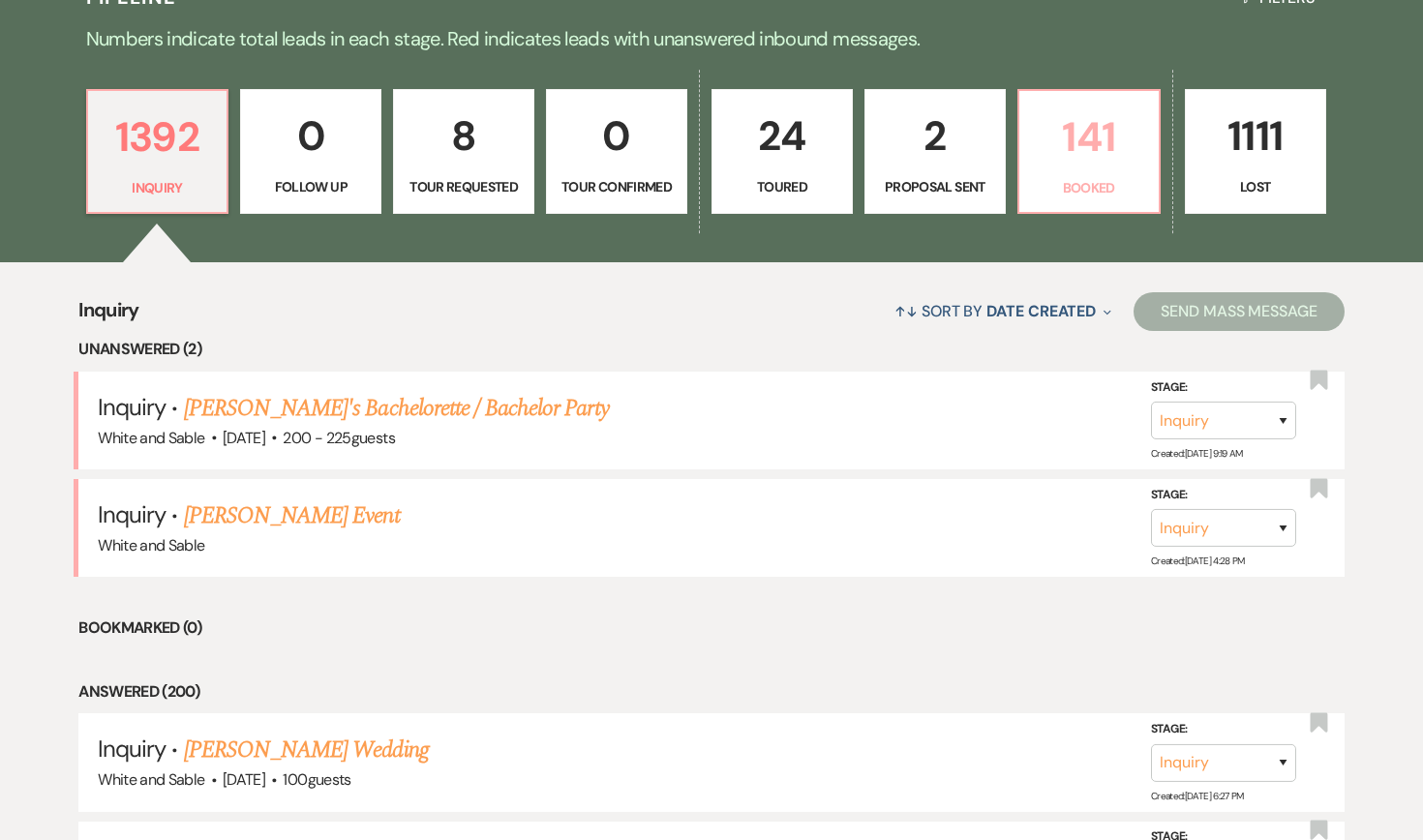
click at [740, 184] on p "Booked" at bounding box center [1089, 188] width 116 height 21
